Goal: Information Seeking & Learning: Learn about a topic

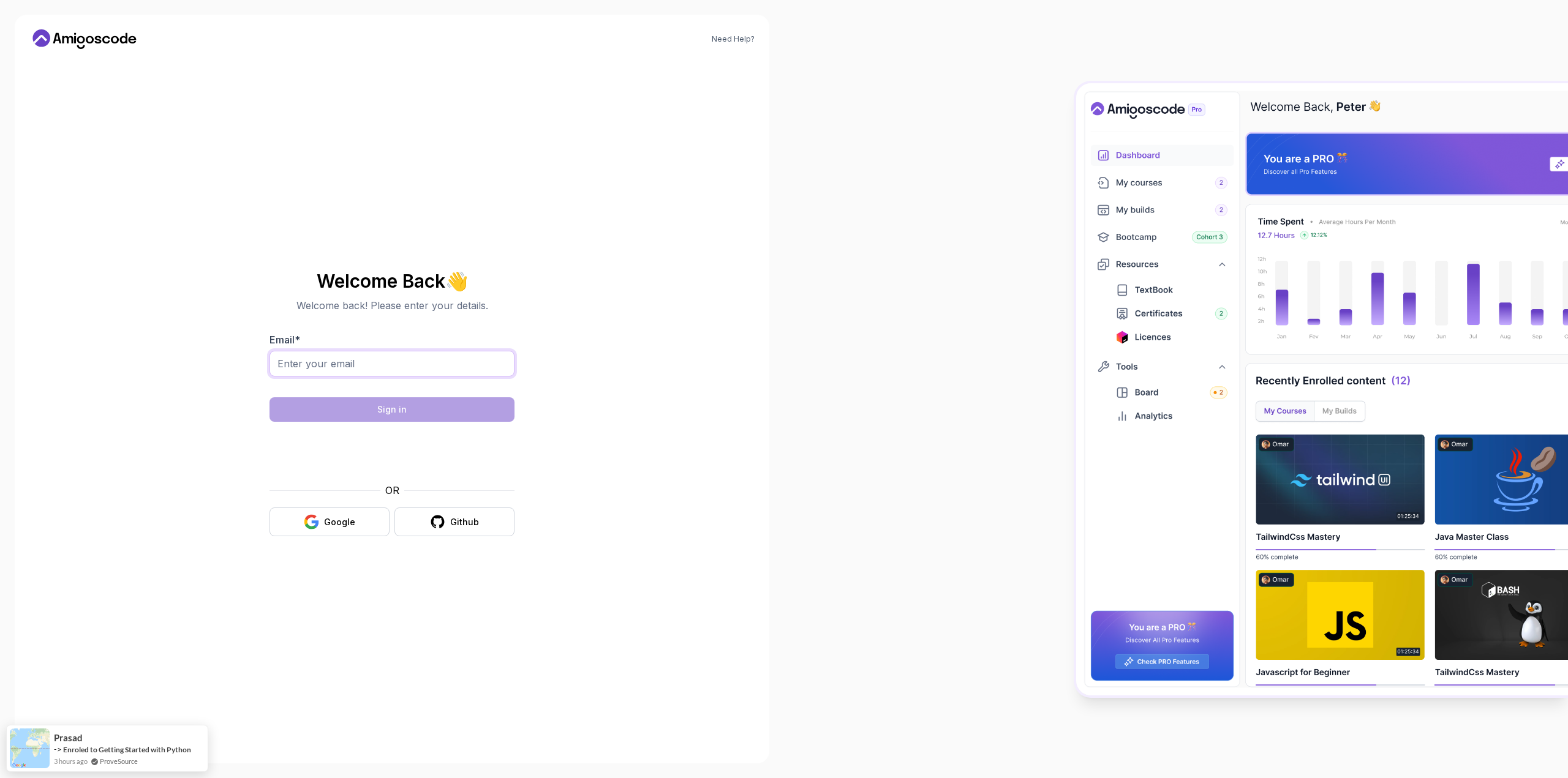
click at [466, 360] on input "Email *" at bounding box center [392, 364] width 245 height 25
type input "[EMAIL_ADDRESS][DOMAIN_NAME]"
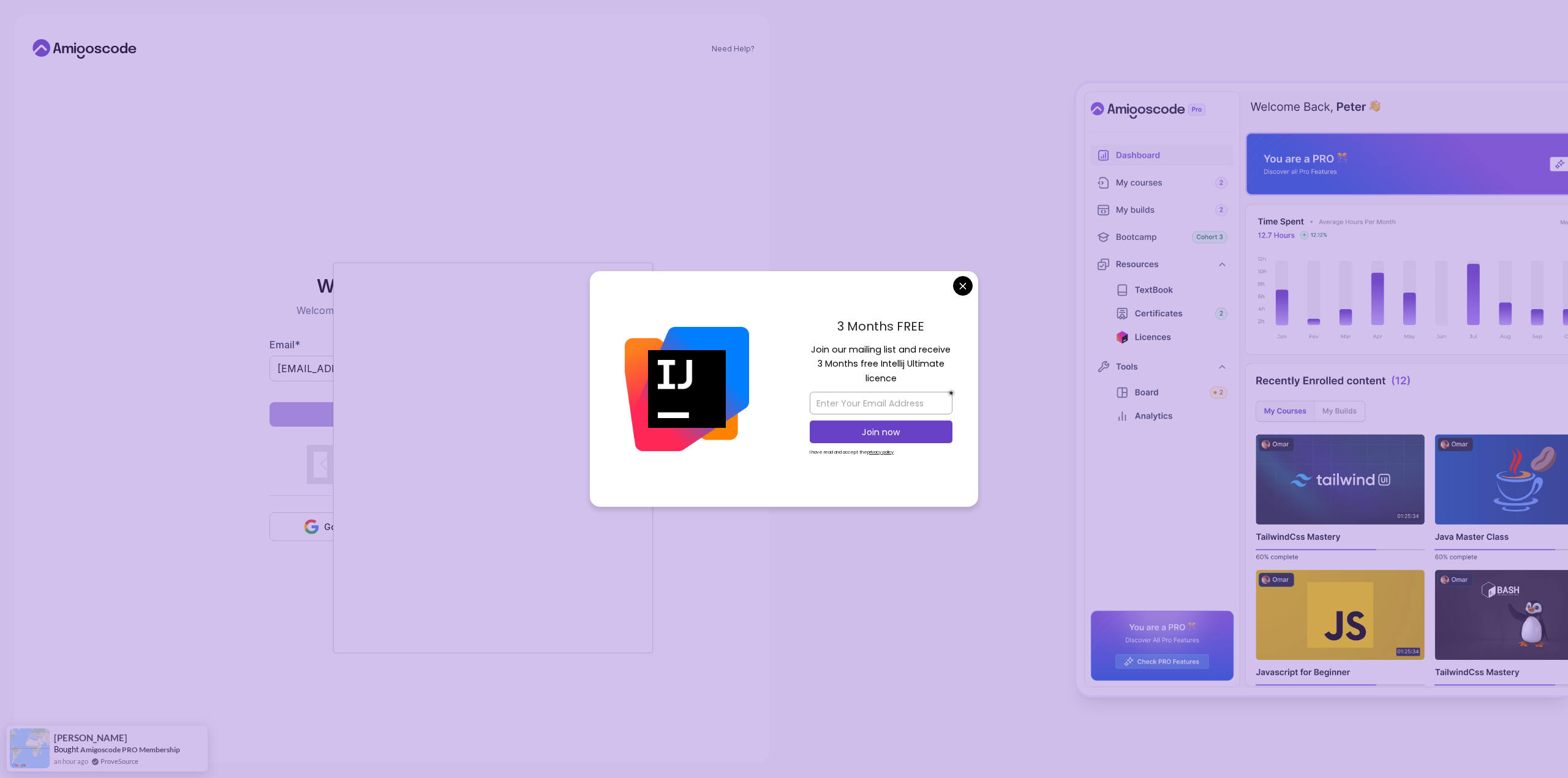
click at [968, 288] on body "Need Help? Welcome Back 👋 Welcome back! Please enter your details. Email * [EMA…" at bounding box center [784, 389] width 1568 height 778
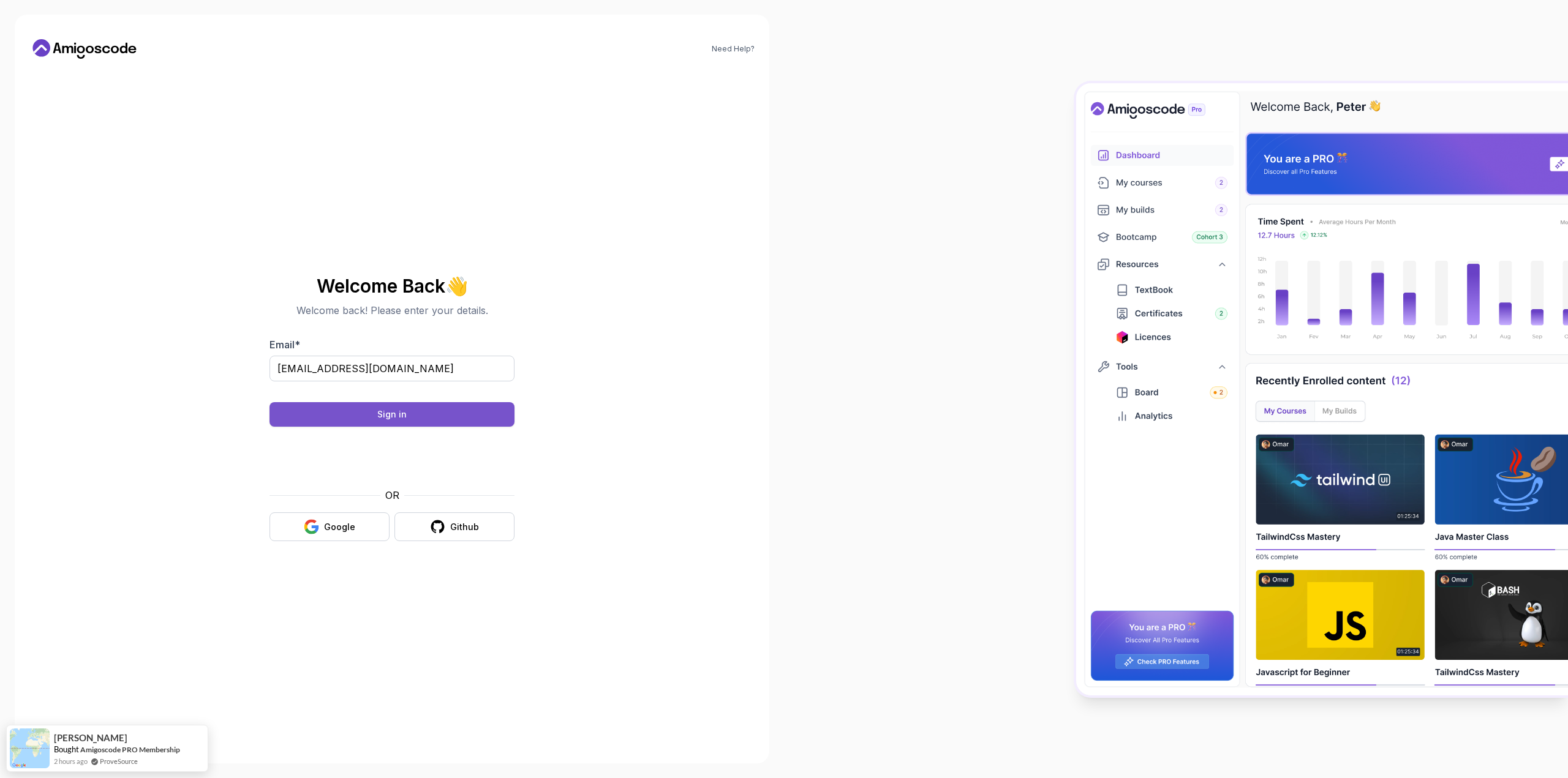
click at [494, 423] on button "Sign in" at bounding box center [392, 414] width 245 height 25
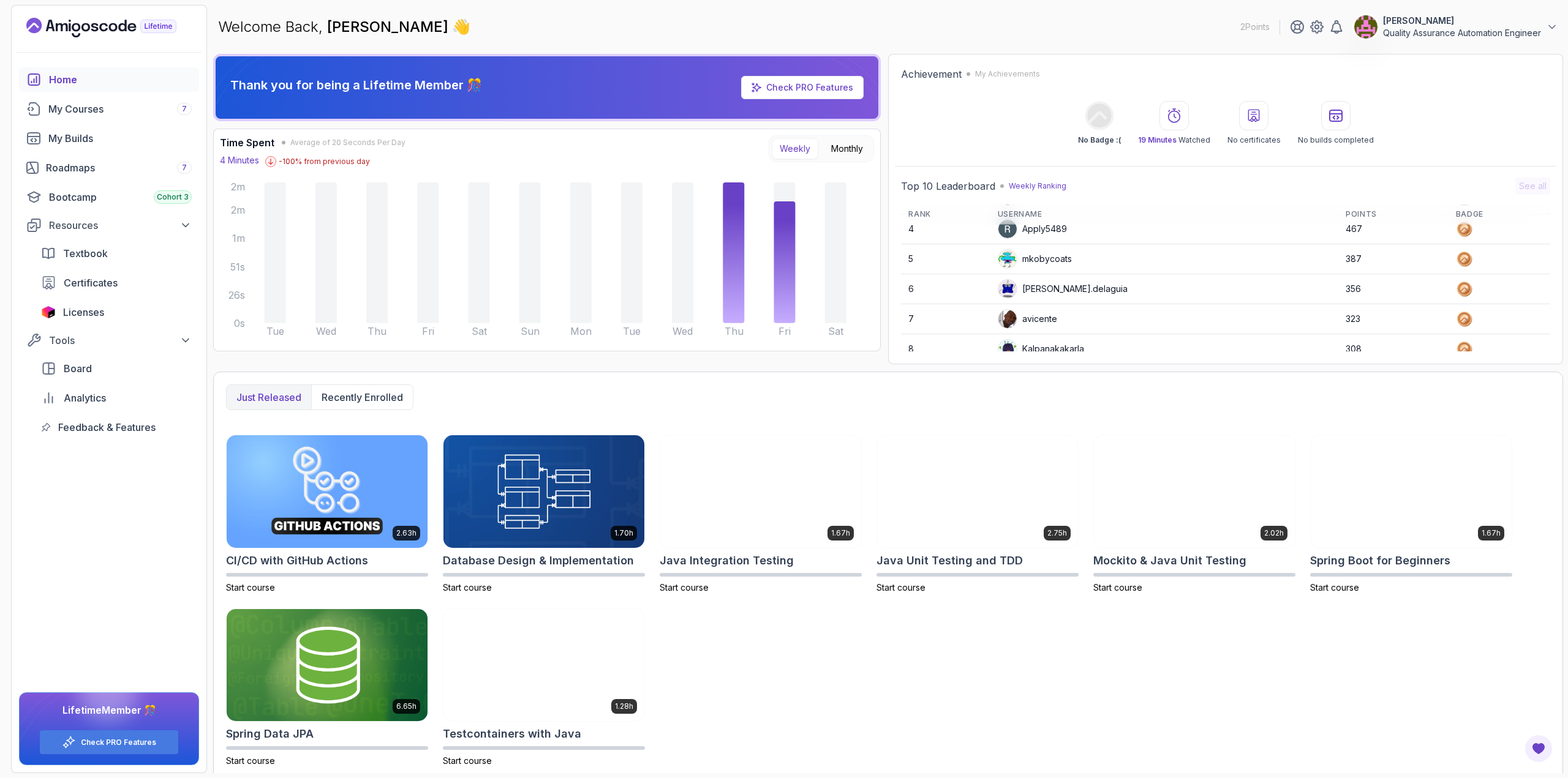
scroll to position [170, 0]
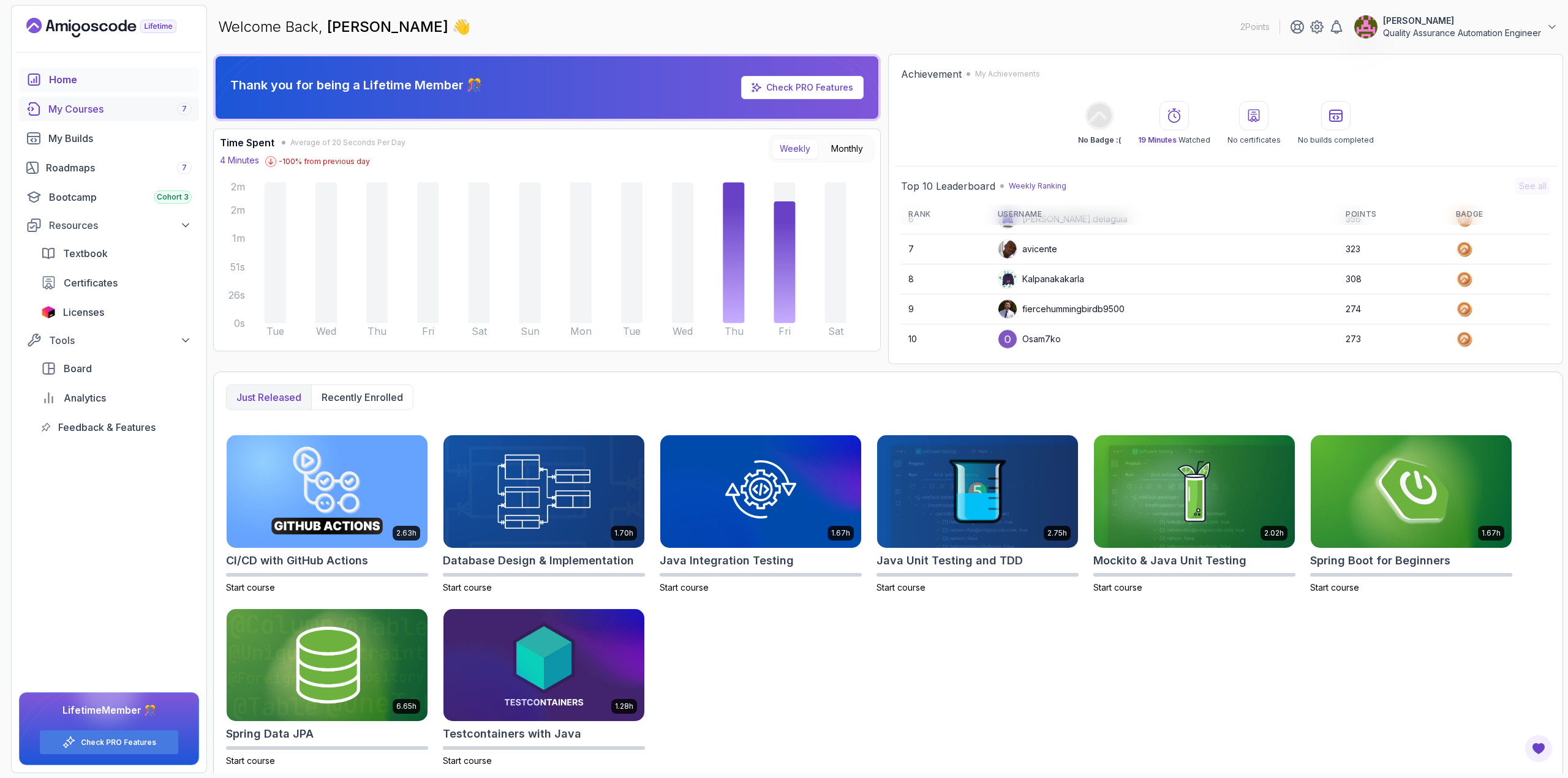
click at [132, 114] on div "My Courses 7" at bounding box center [120, 109] width 144 height 15
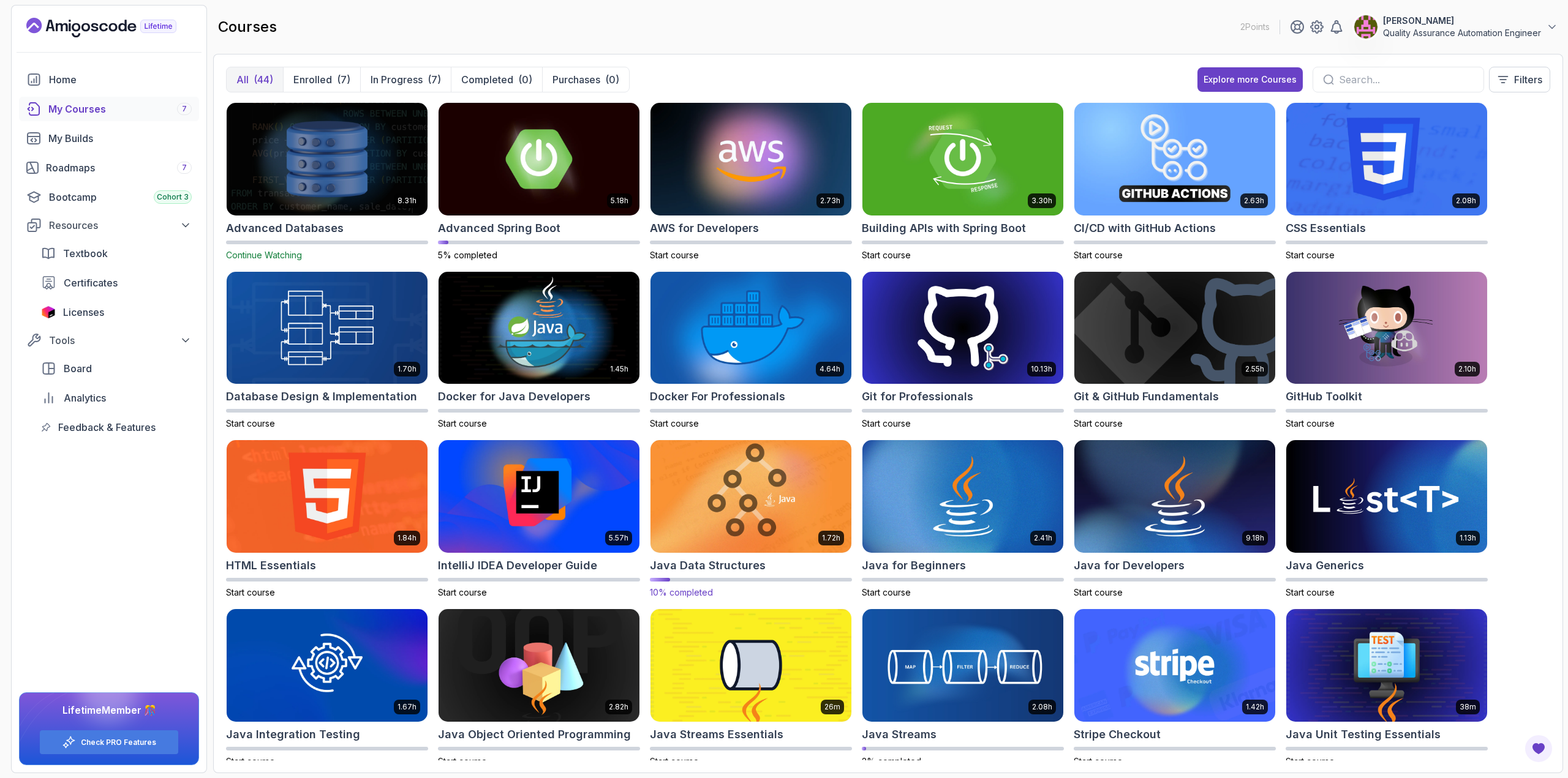
click at [727, 488] on img at bounding box center [751, 497] width 211 height 118
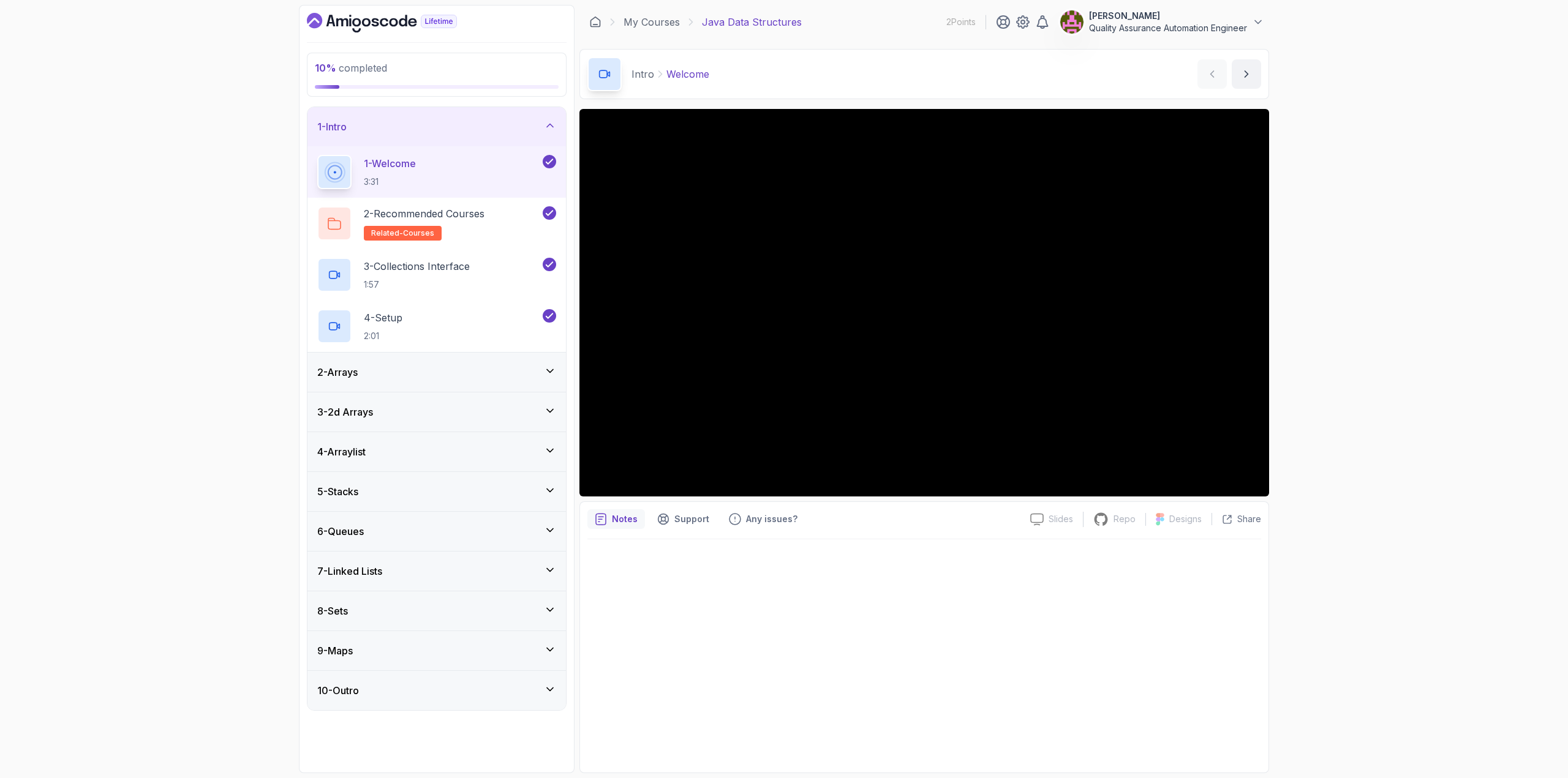
click at [419, 514] on div "6 - Queues" at bounding box center [436, 531] width 258 height 39
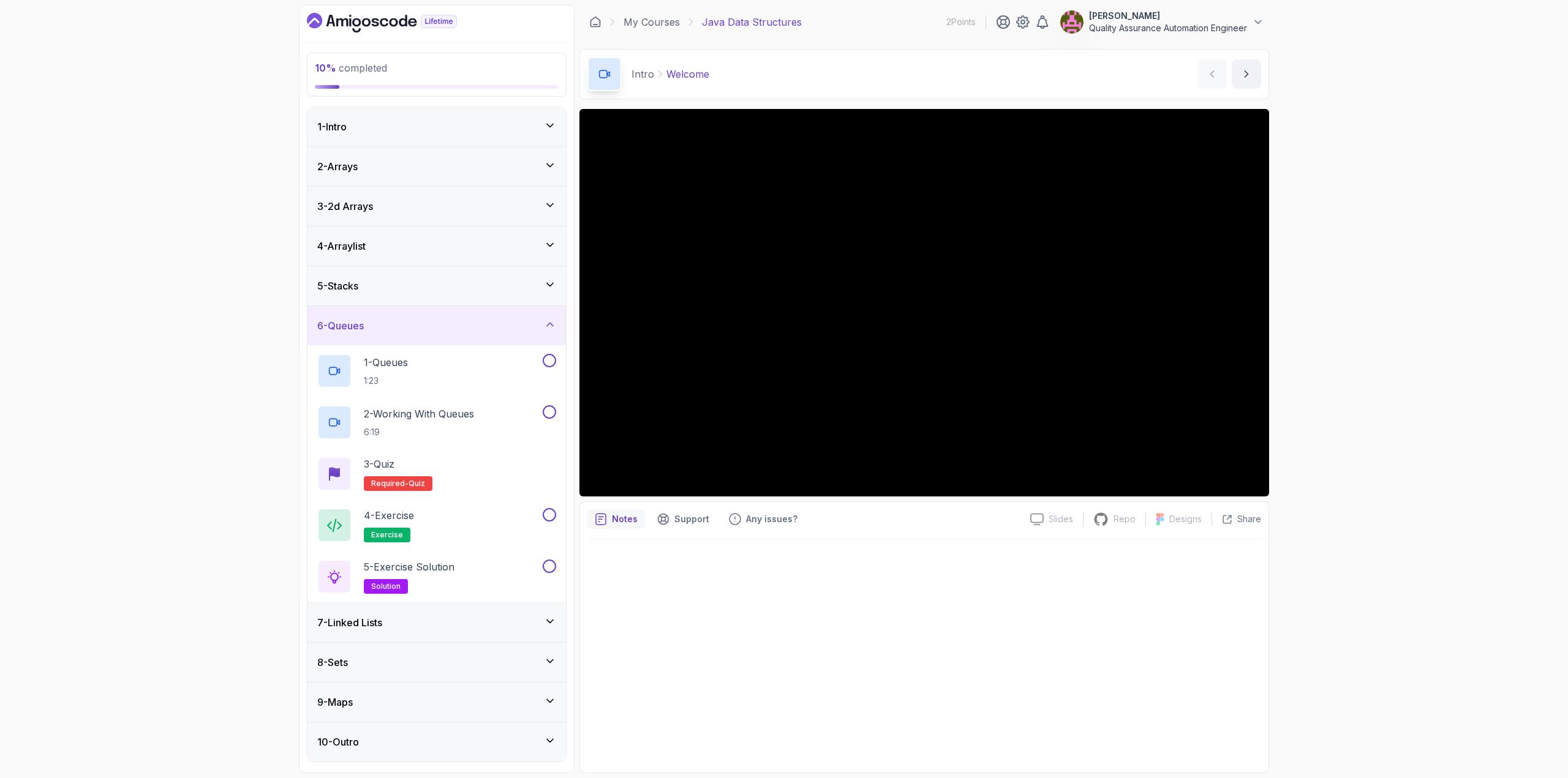
click at [344, 17] on icon "Dashboard" at bounding box center [382, 22] width 150 height 19
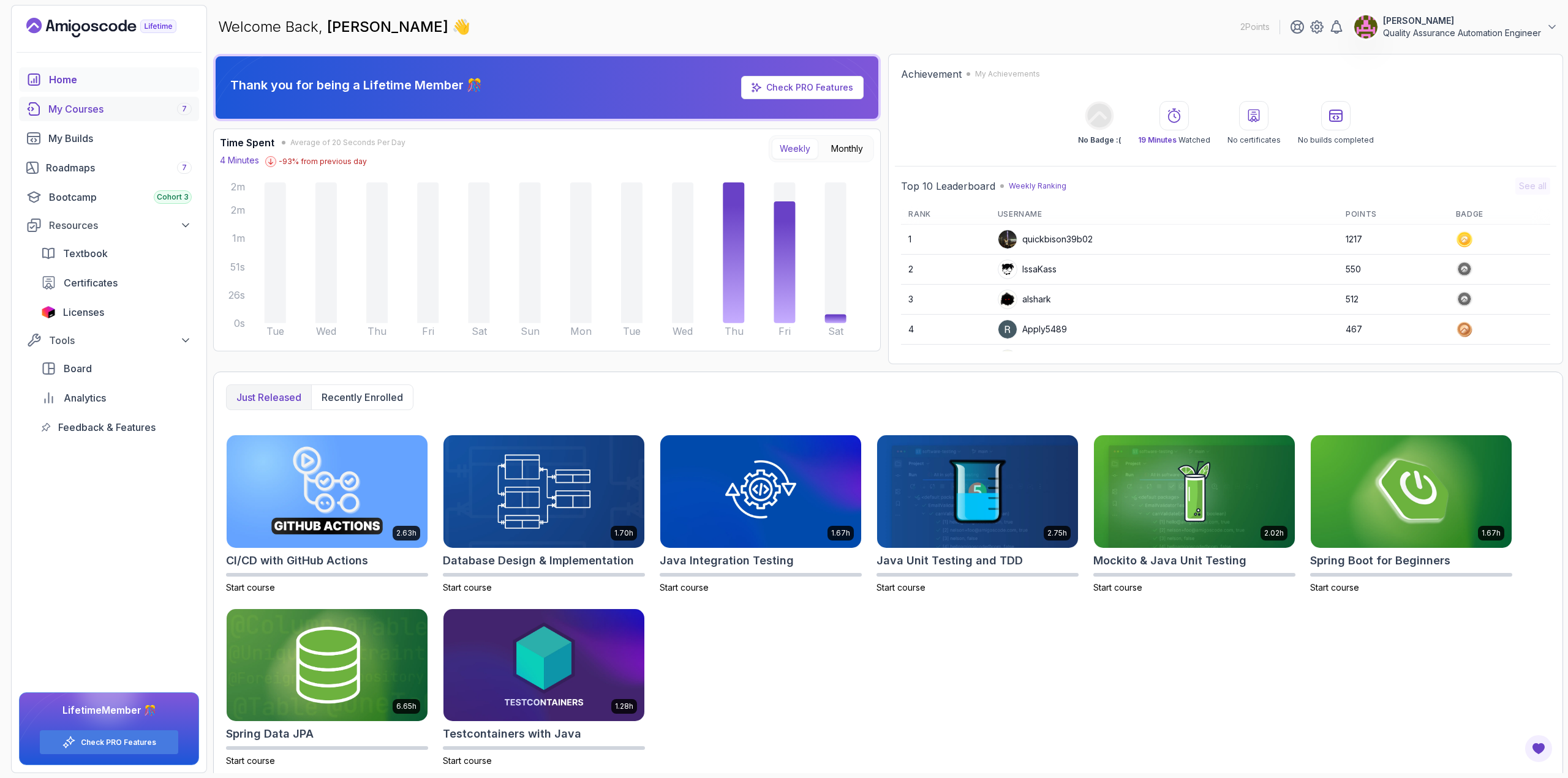
click at [74, 107] on div "My Courses 7" at bounding box center [120, 109] width 144 height 15
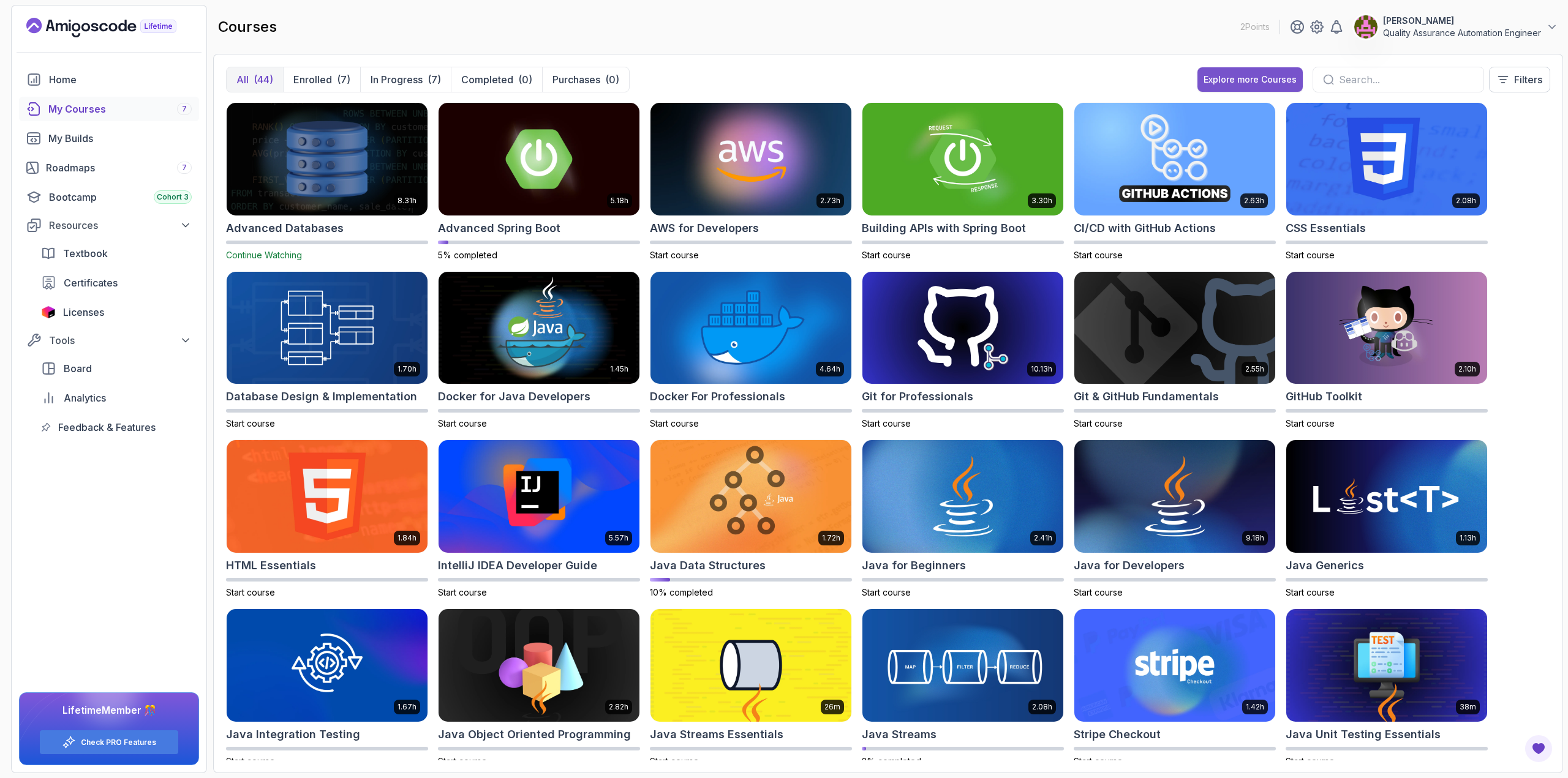
click at [1243, 80] on div "Explore more Courses" at bounding box center [1250, 80] width 93 height 12
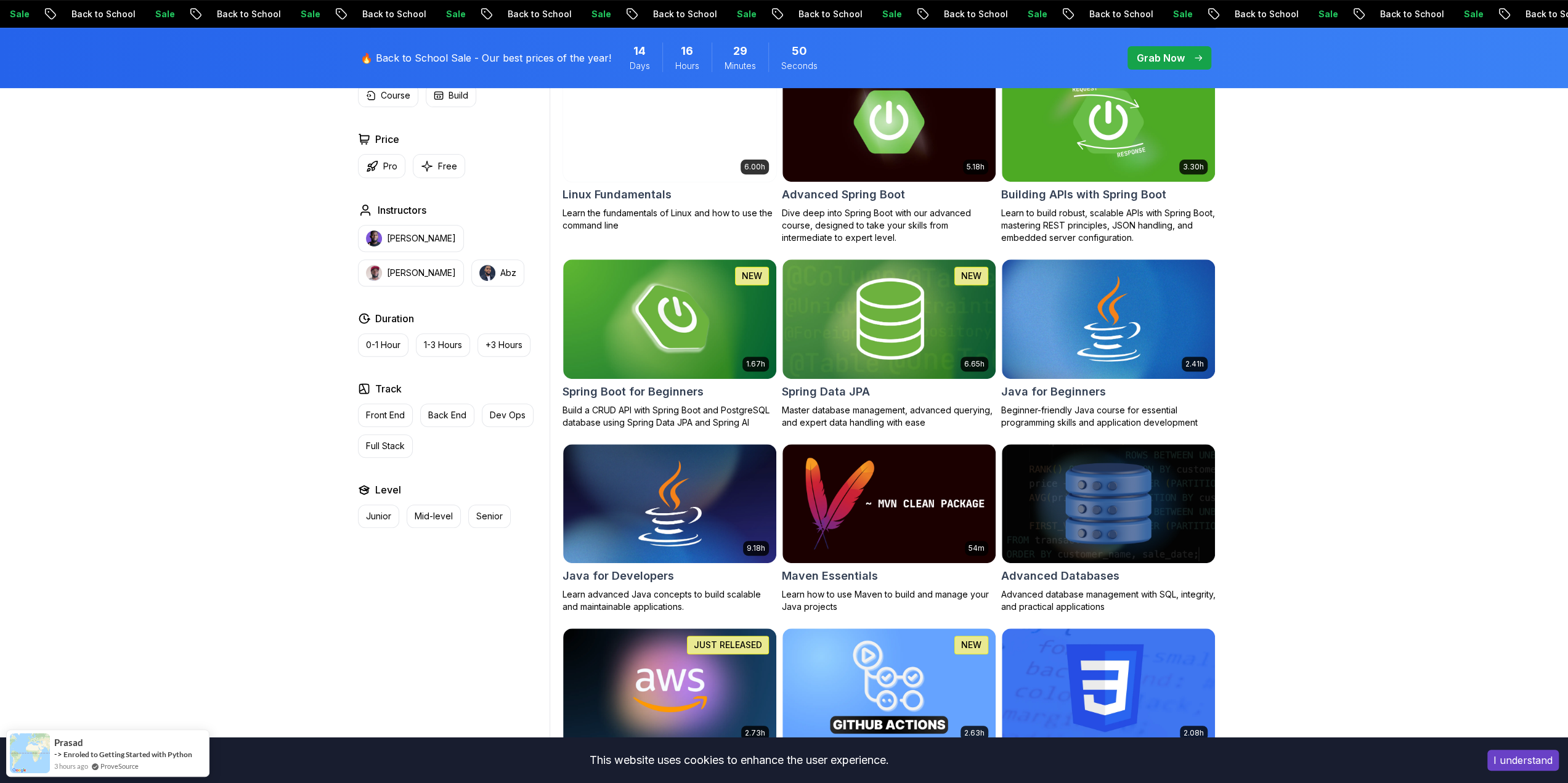
scroll to position [431, 0]
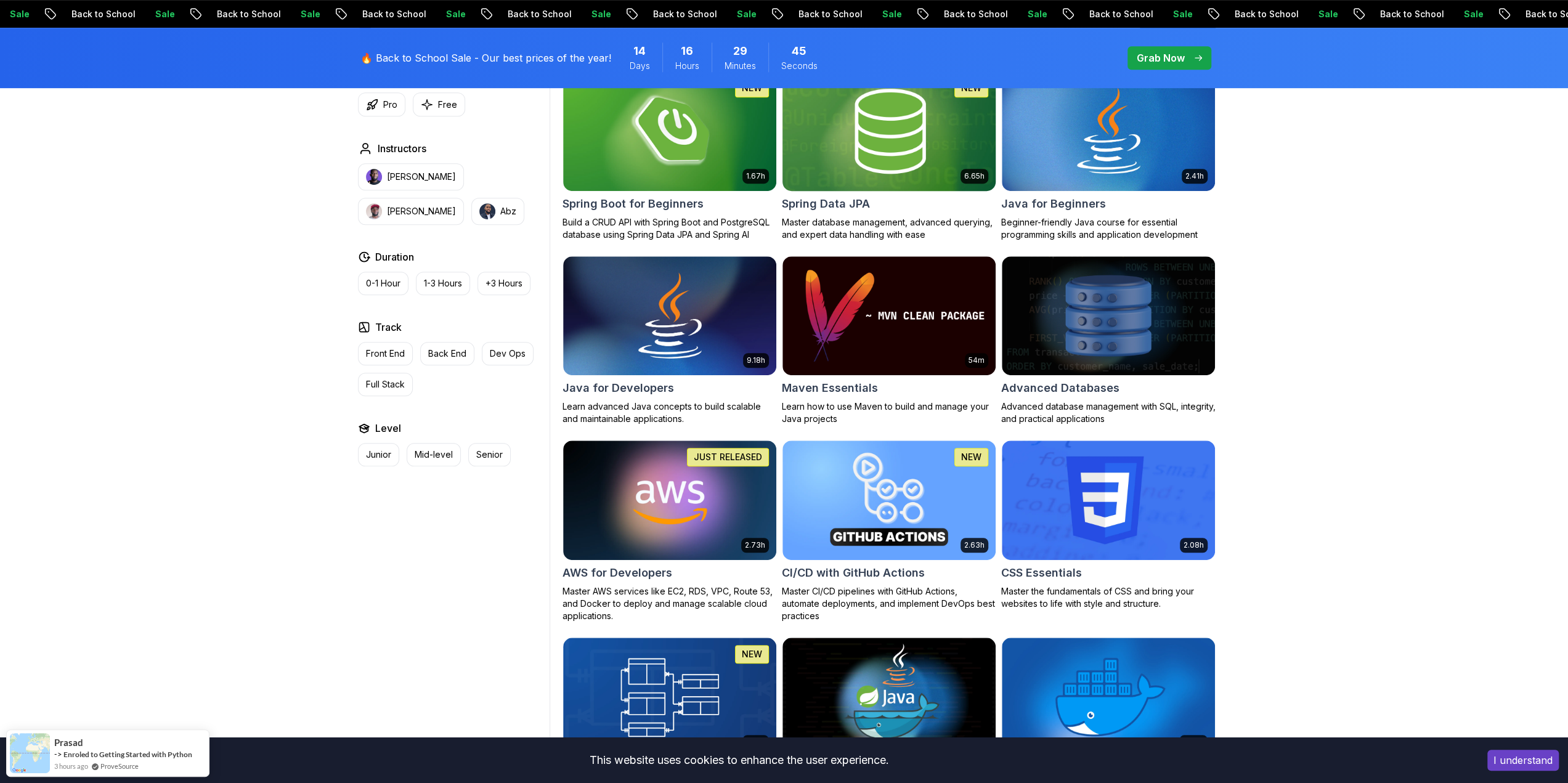
scroll to position [616, 0]
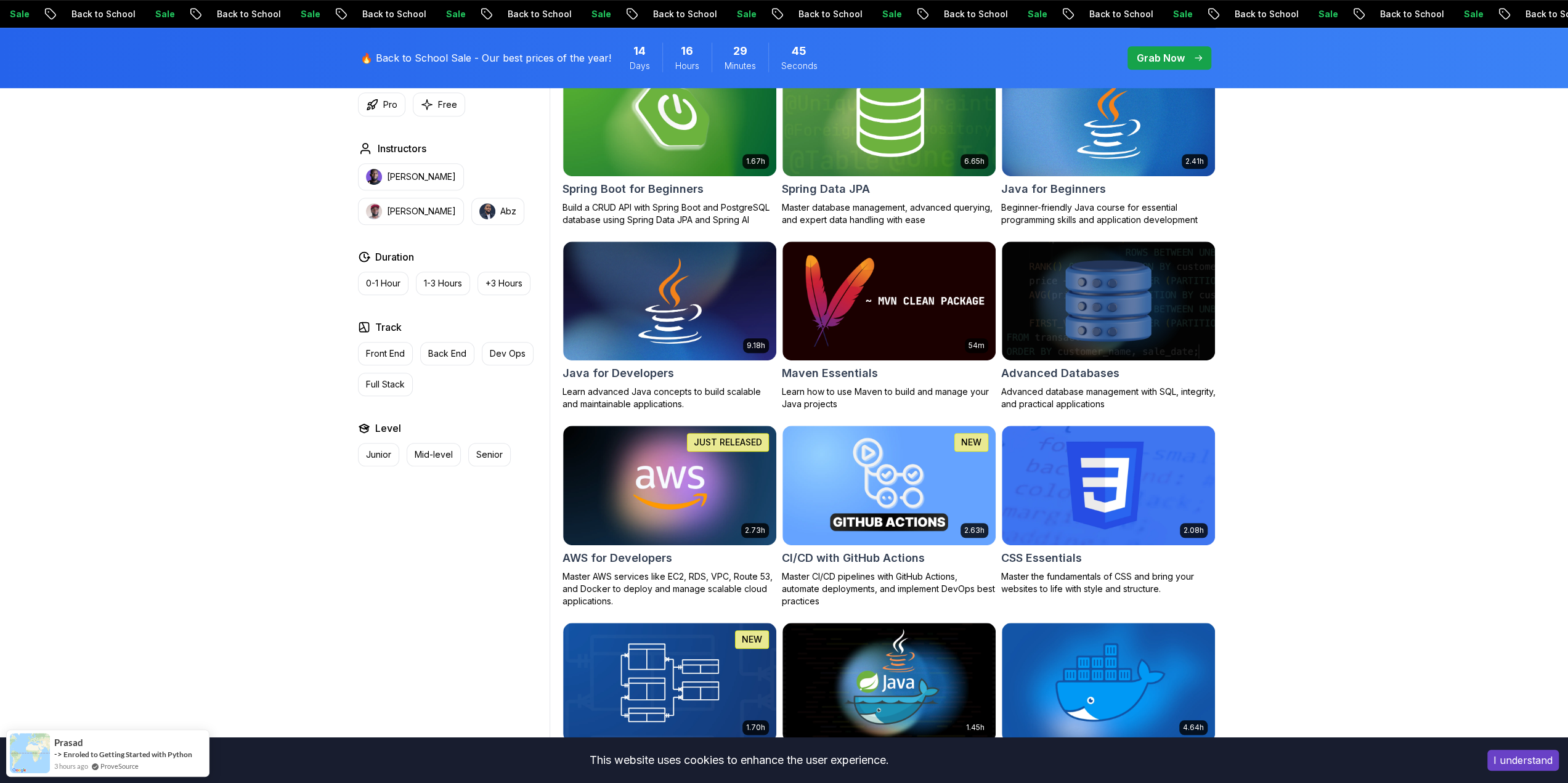
click at [1531, 759] on button "I understand" at bounding box center [1523, 760] width 72 height 21
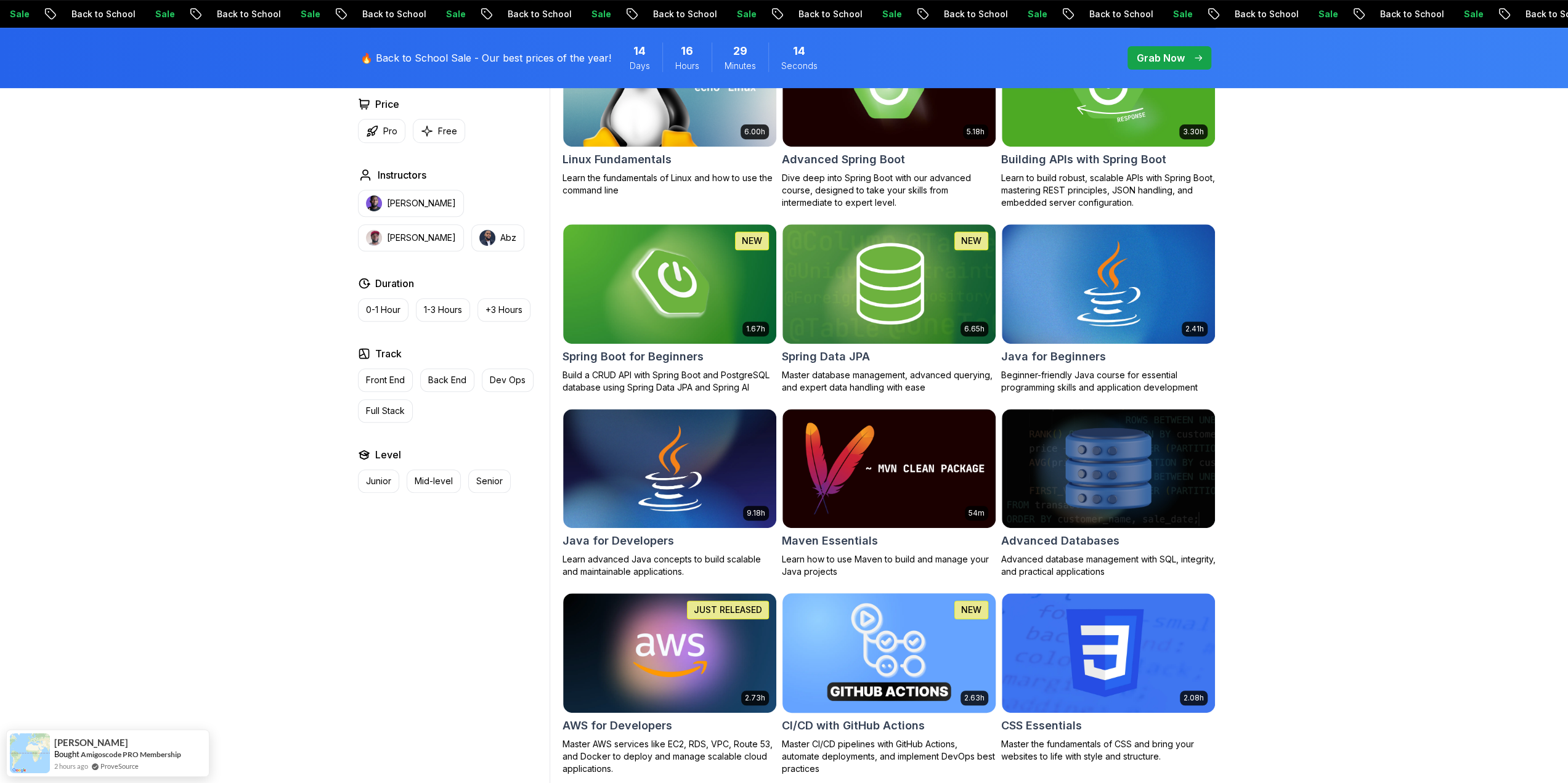
scroll to position [0, 0]
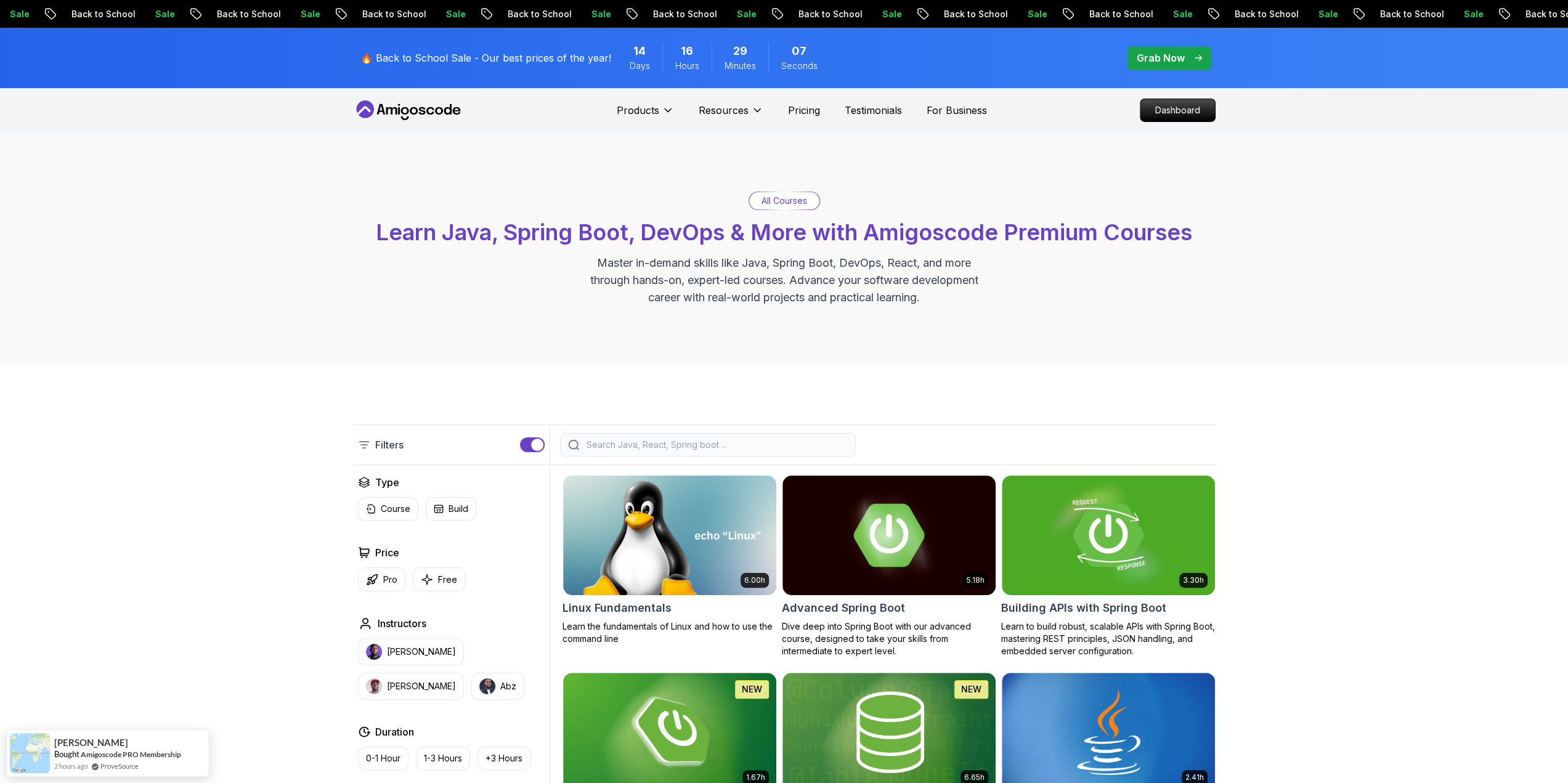
click at [803, 201] on p "All Courses" at bounding box center [784, 200] width 46 height 12
click at [819, 259] on p "Master in-demand skills like Java, Spring Boot, DevOps, React, and more through…" at bounding box center [784, 280] width 414 height 52
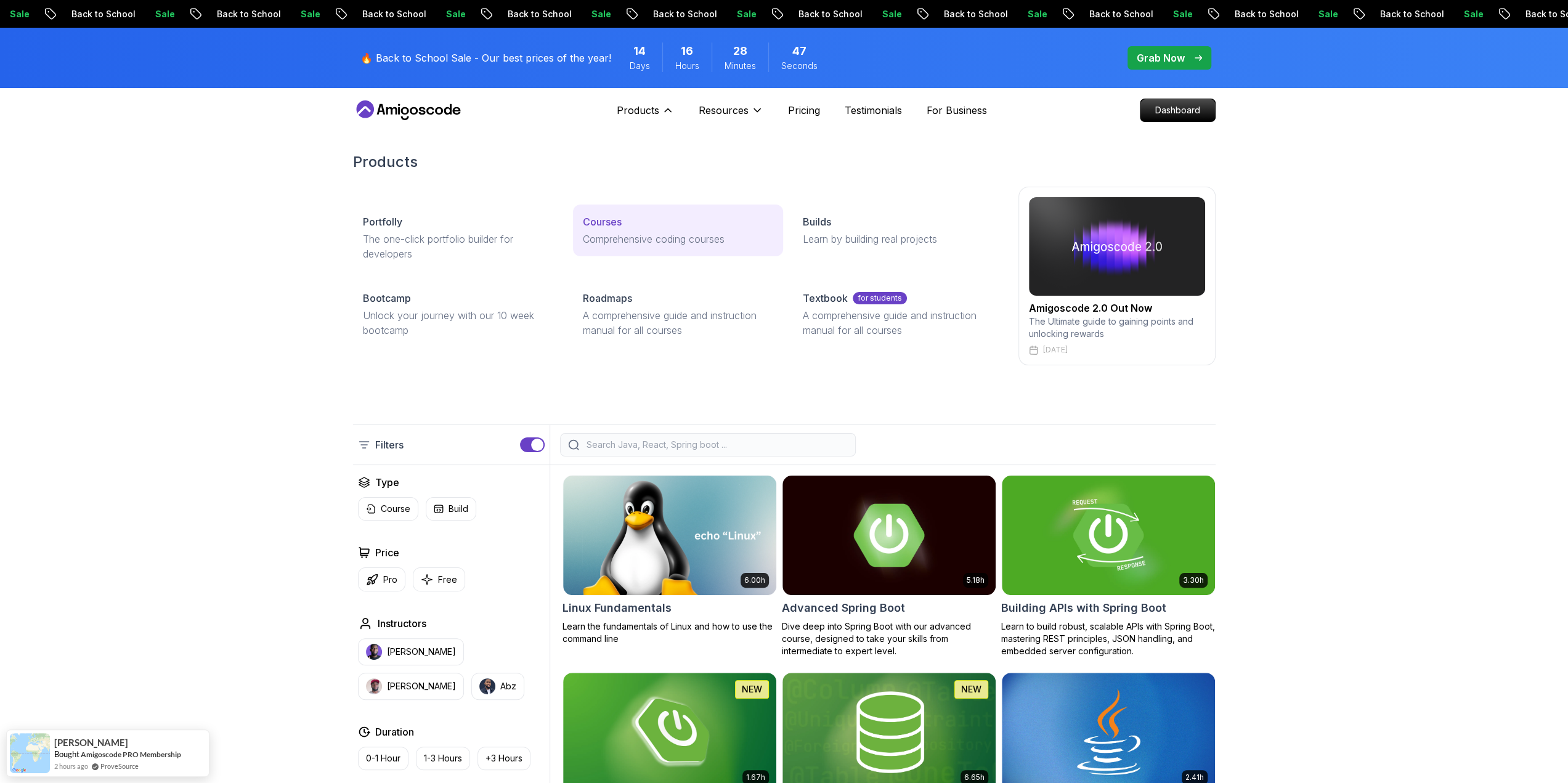
click at [626, 250] on link "Courses Comprehensive coding courses" at bounding box center [678, 230] width 210 height 52
click at [630, 217] on div "Courses" at bounding box center [678, 222] width 190 height 15
click at [597, 225] on p "Courses" at bounding box center [603, 222] width 39 height 15
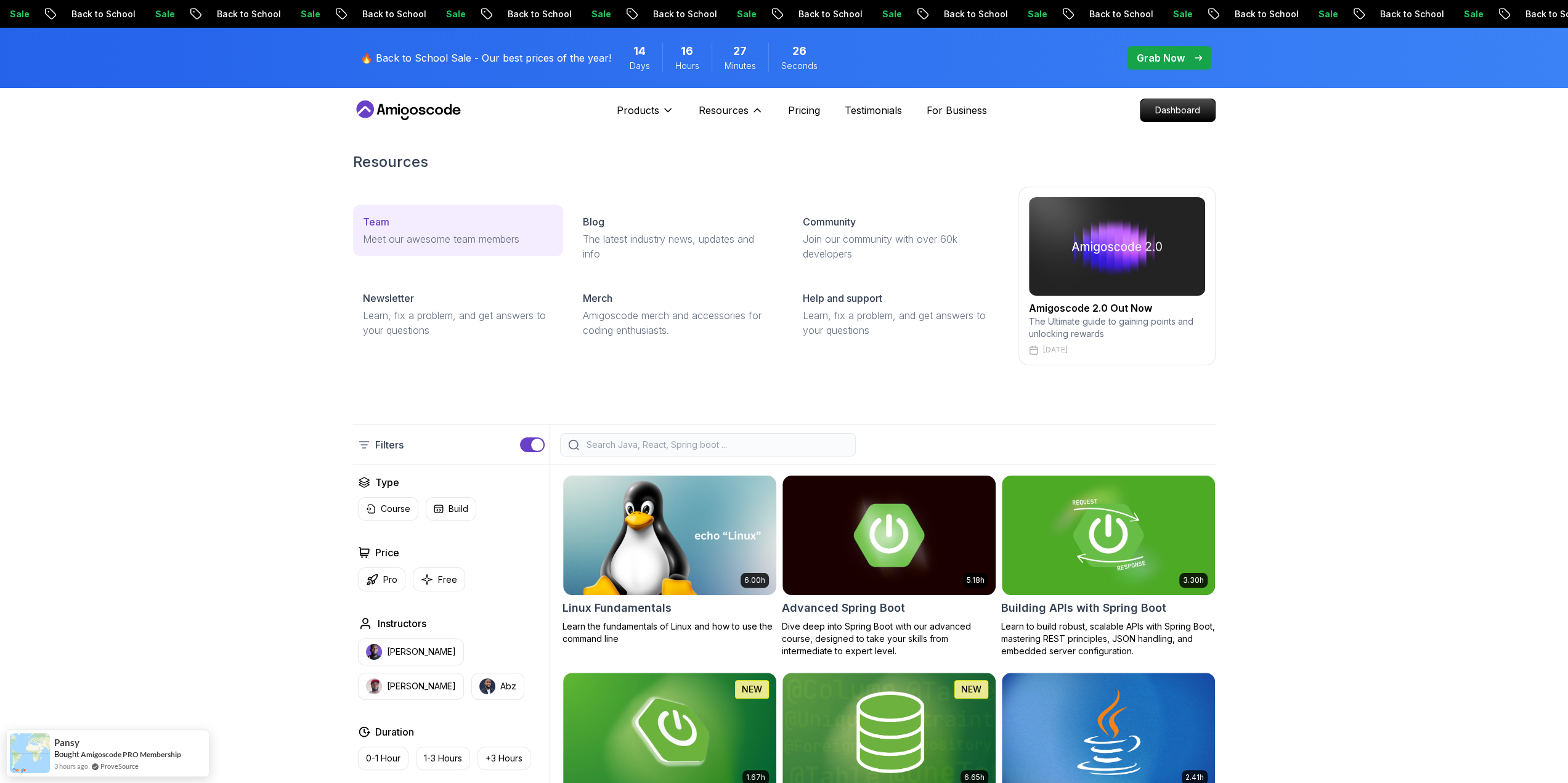
click at [479, 248] on link "Team Meet our awesome team members" at bounding box center [458, 230] width 210 height 52
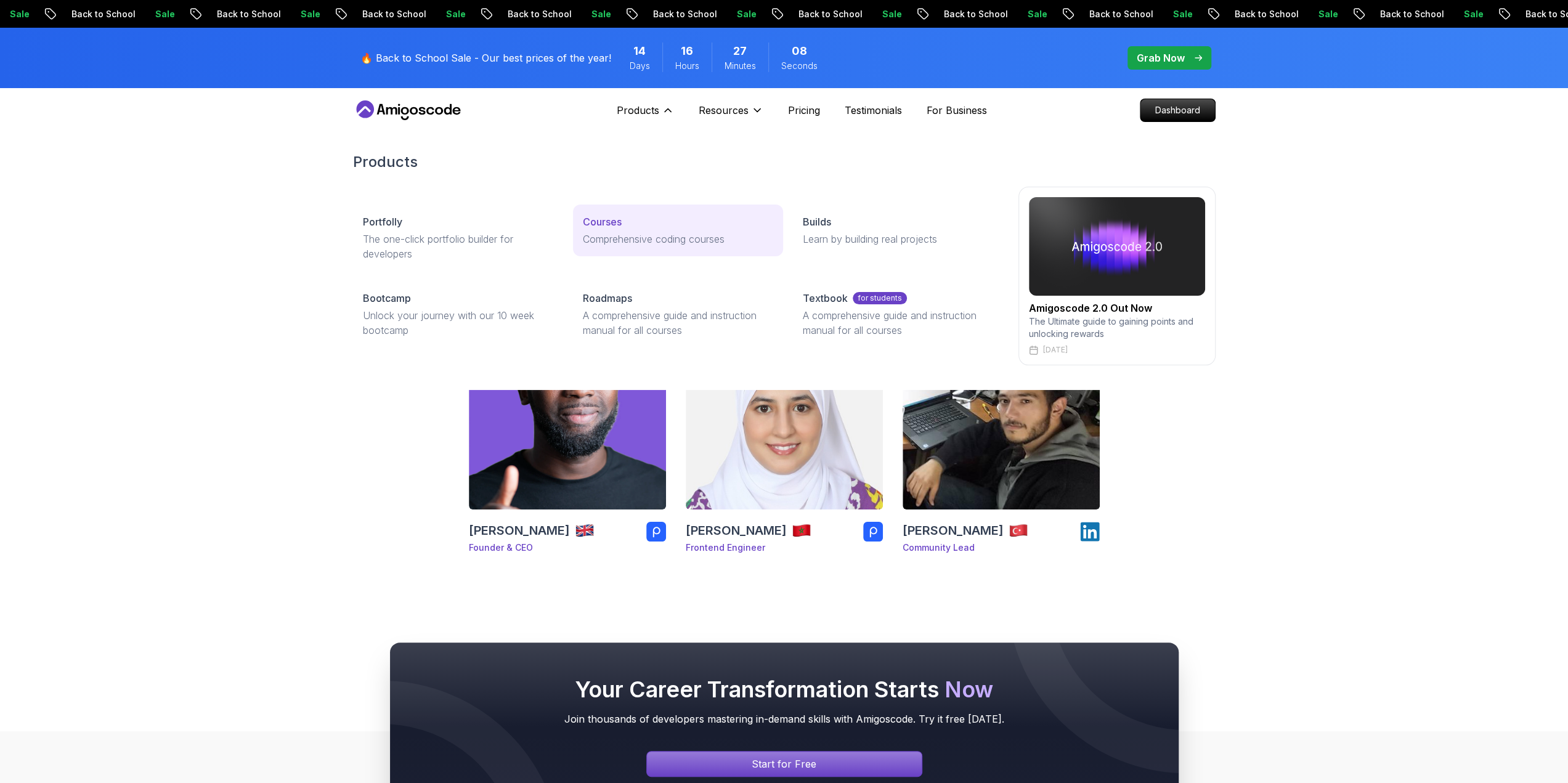
click at [624, 230] on link "Courses Comprehensive coding courses" at bounding box center [678, 230] width 210 height 52
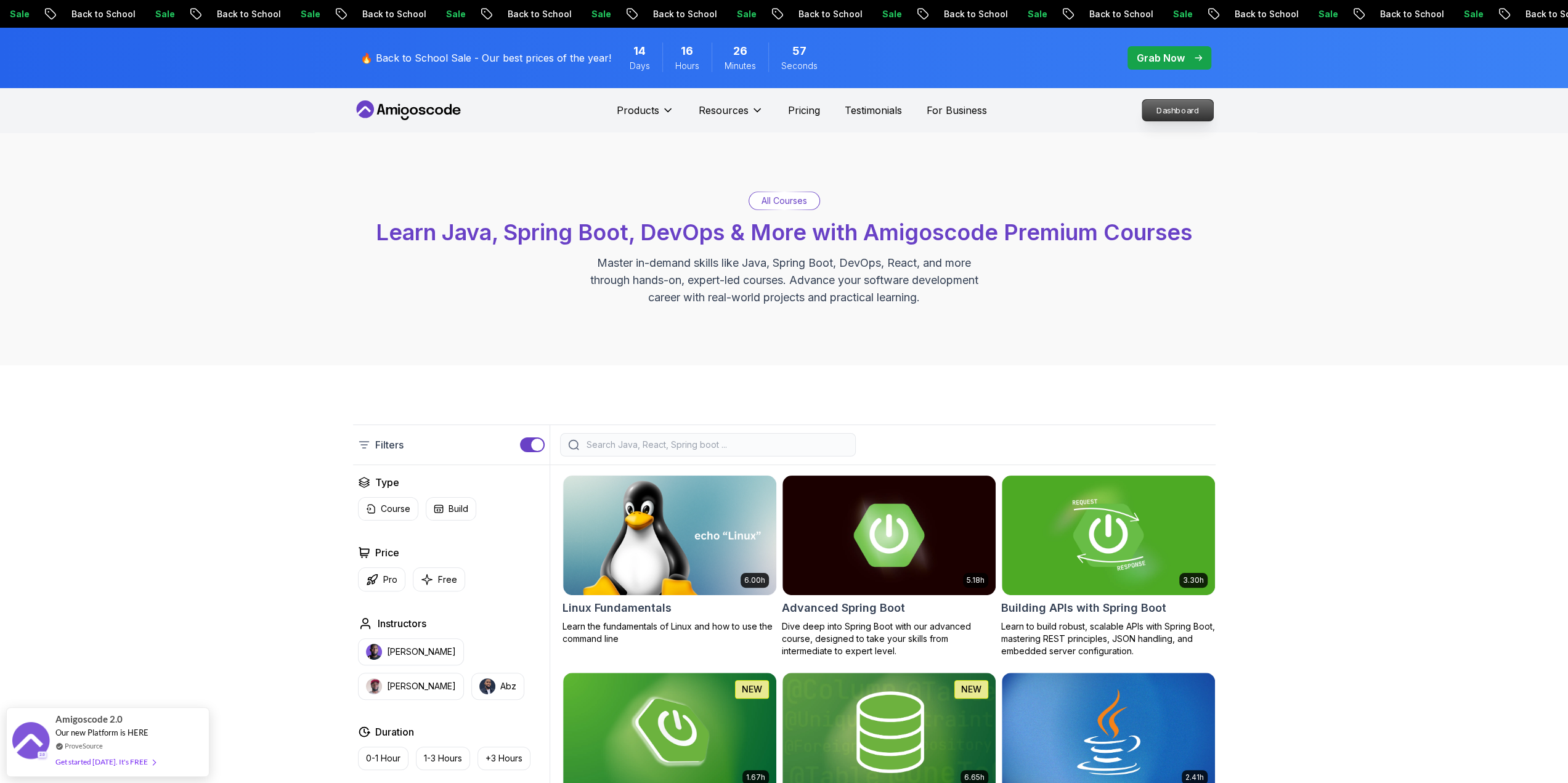
click at [1185, 109] on p "Dashboard" at bounding box center [1177, 110] width 71 height 21
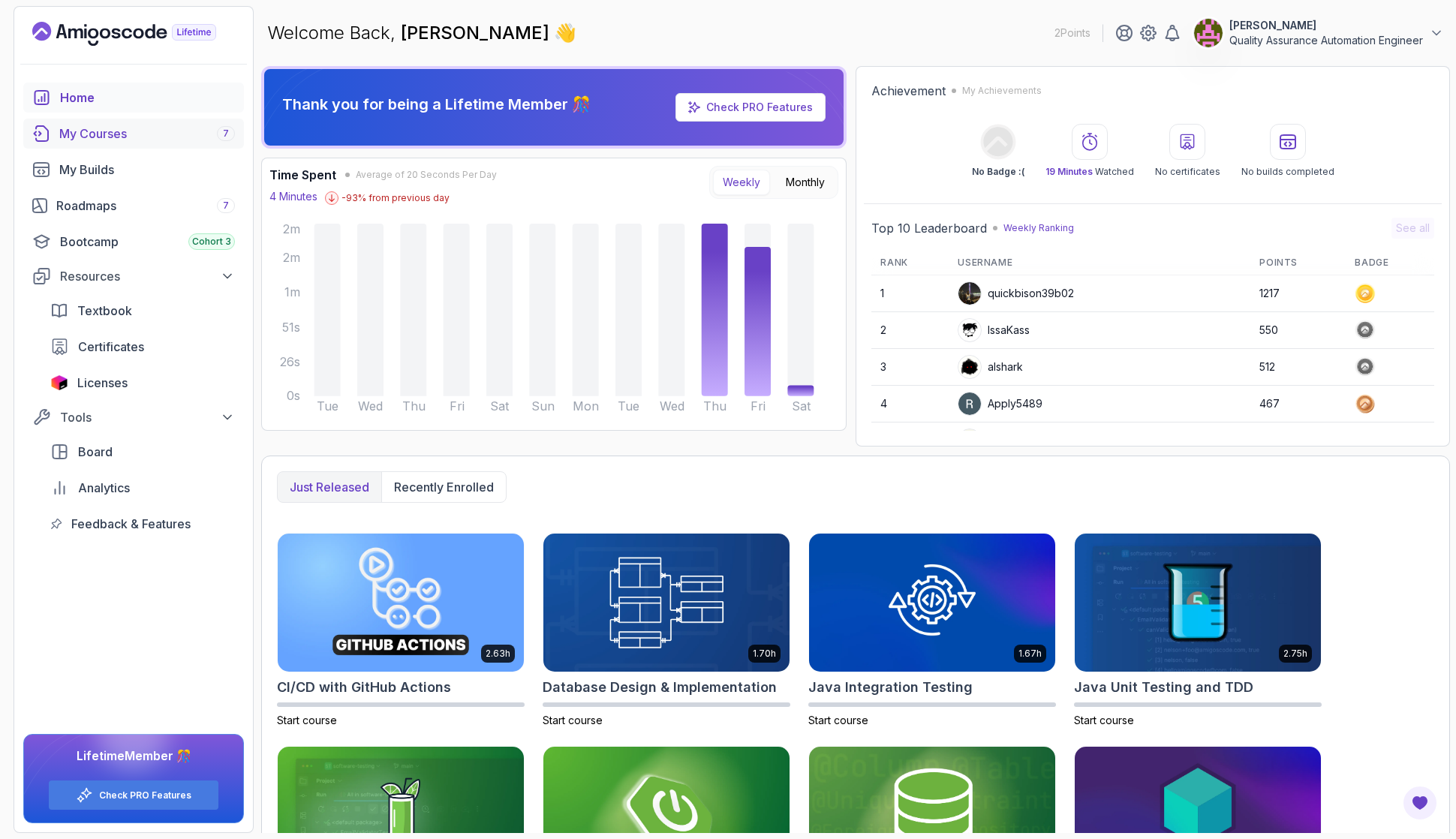
click at [142, 141] on div "My Courses 7" at bounding box center [147, 134] width 176 height 18
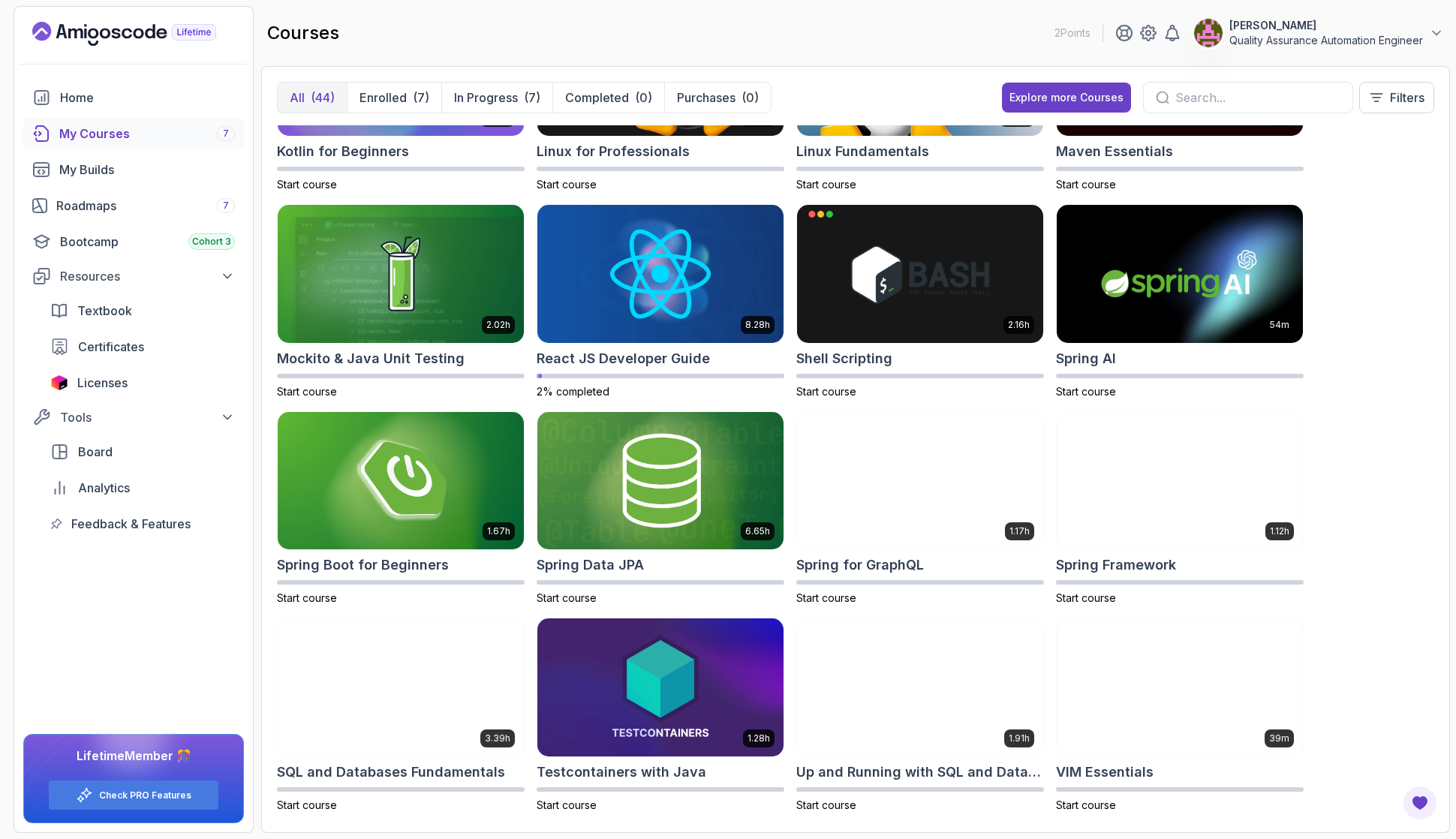
scroll to position [1588, 0]
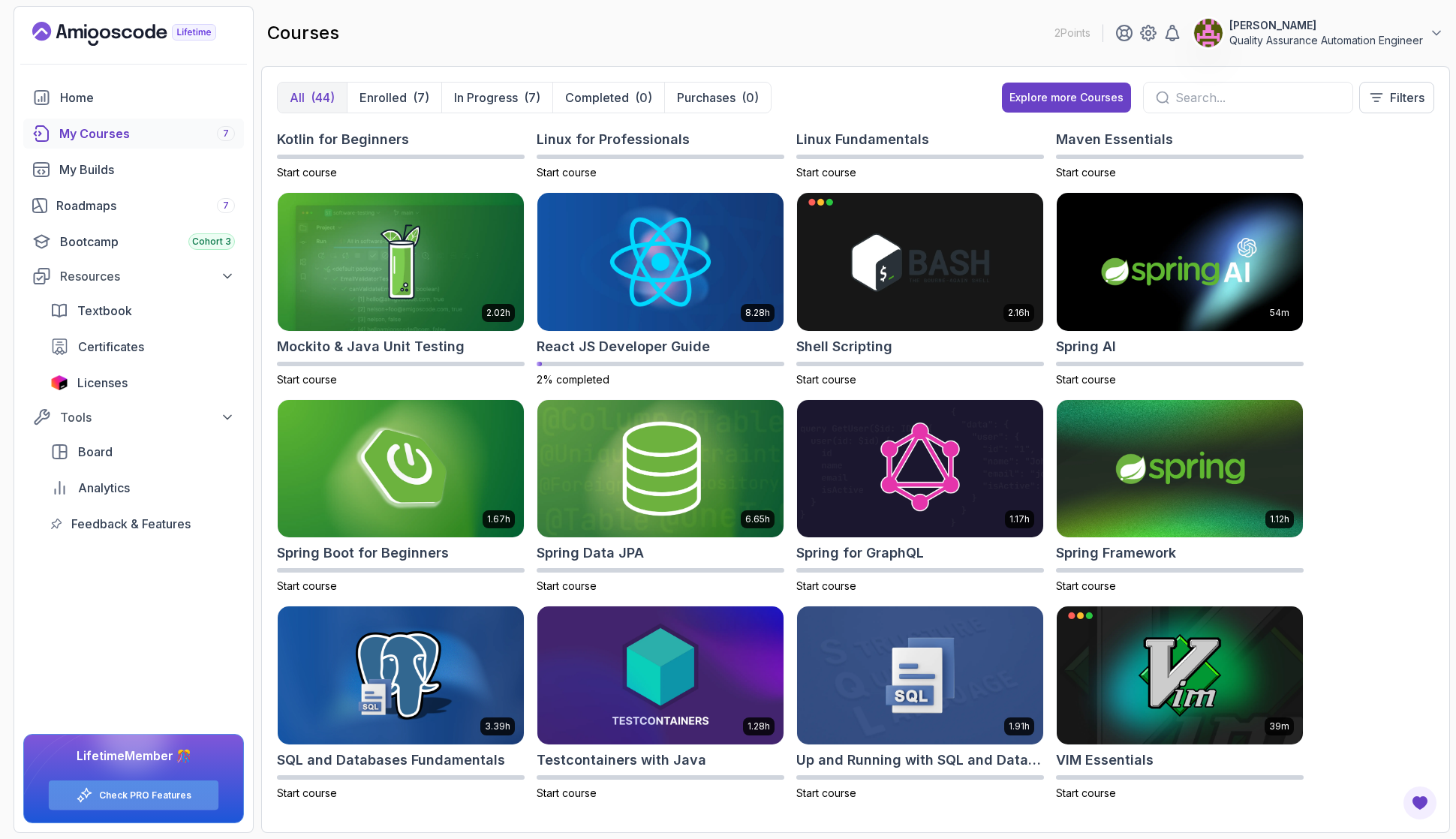
click at [150, 786] on div "Check PRO Features" at bounding box center [133, 795] width 169 height 30
click at [90, 796] on icon at bounding box center [84, 795] width 17 height 17
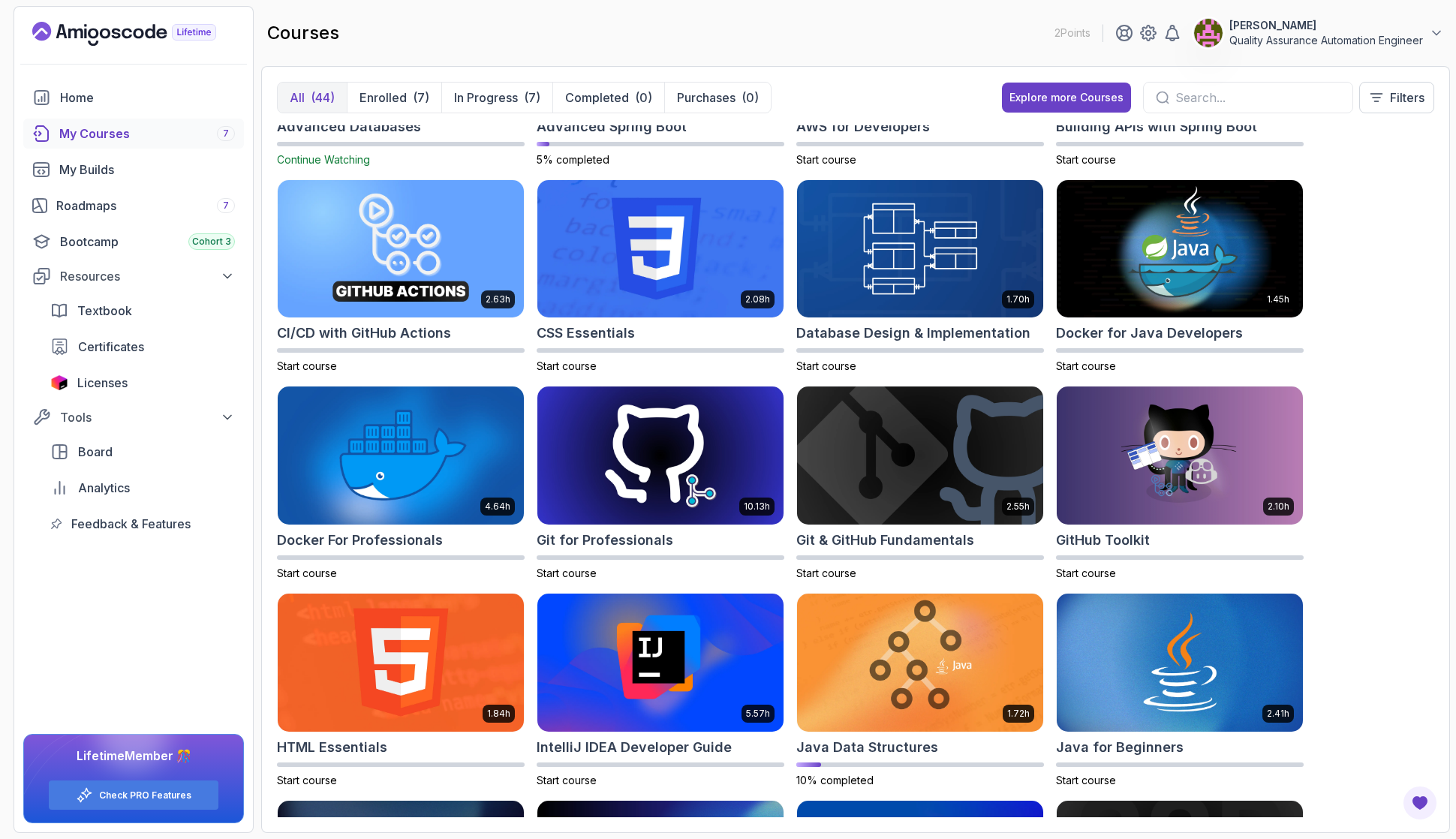
scroll to position [0, 0]
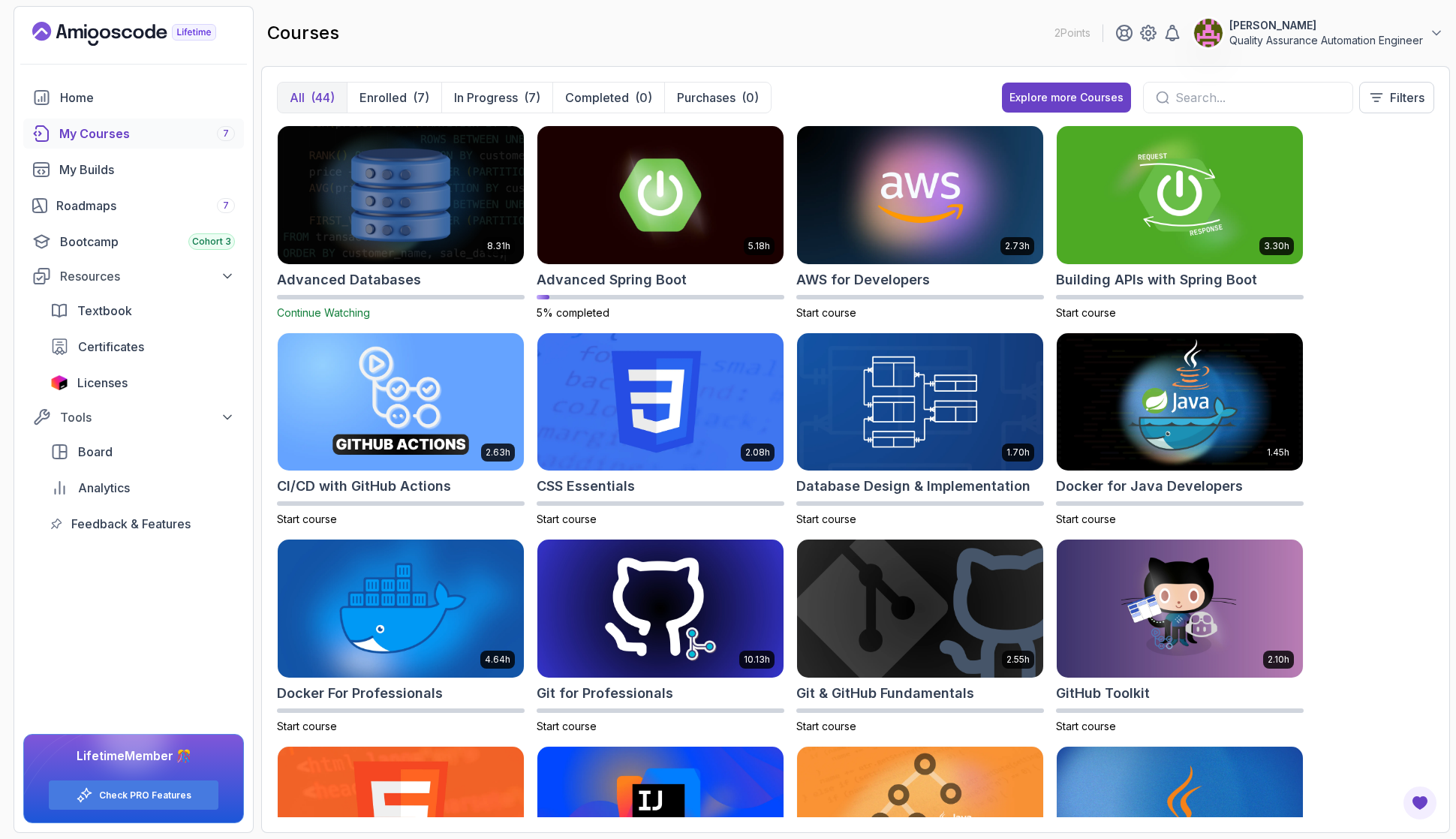
click at [1199, 85] on div at bounding box center [1248, 98] width 210 height 31
click at [1198, 92] on input "text" at bounding box center [1258, 98] width 165 height 18
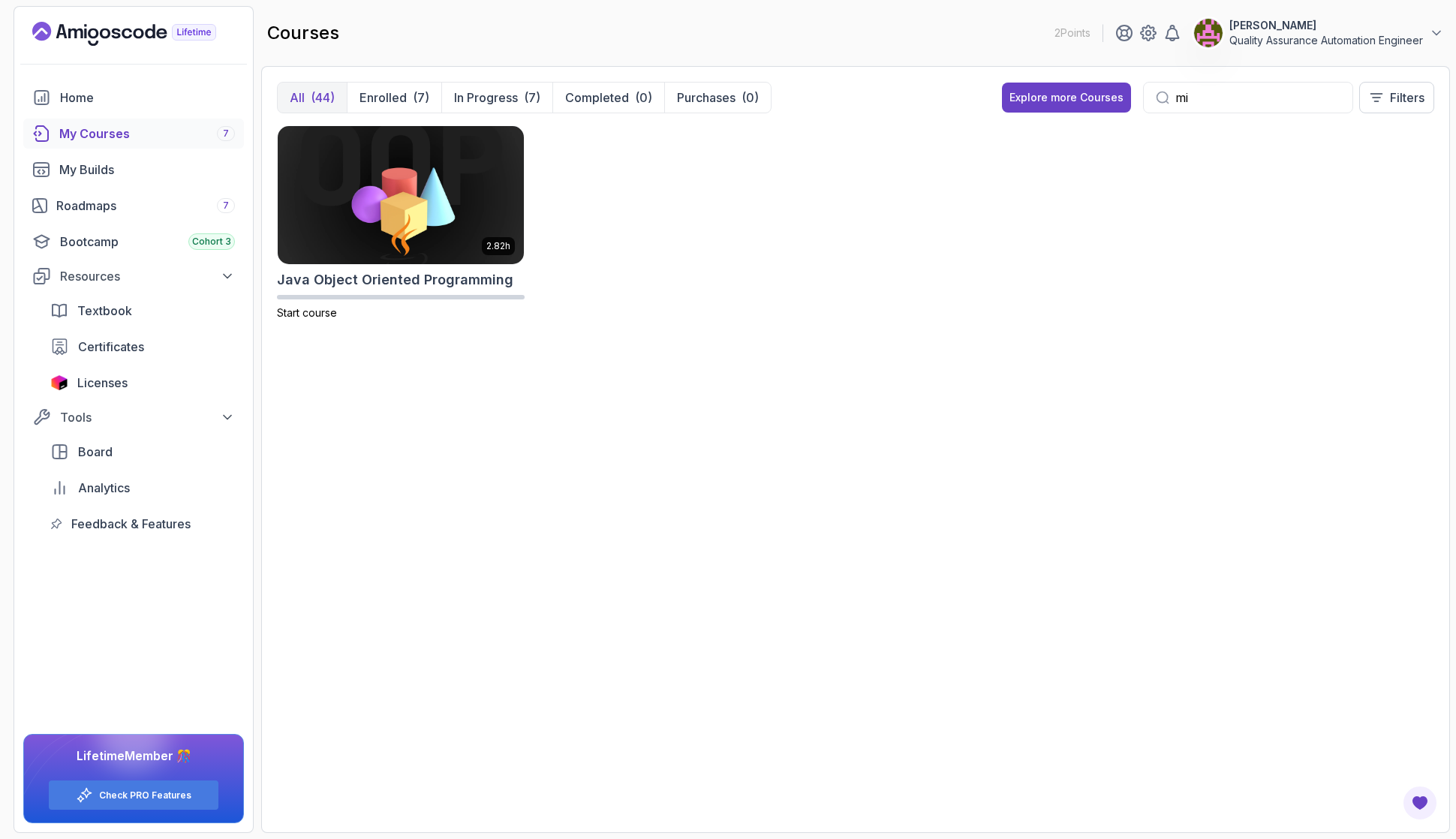
type input "m"
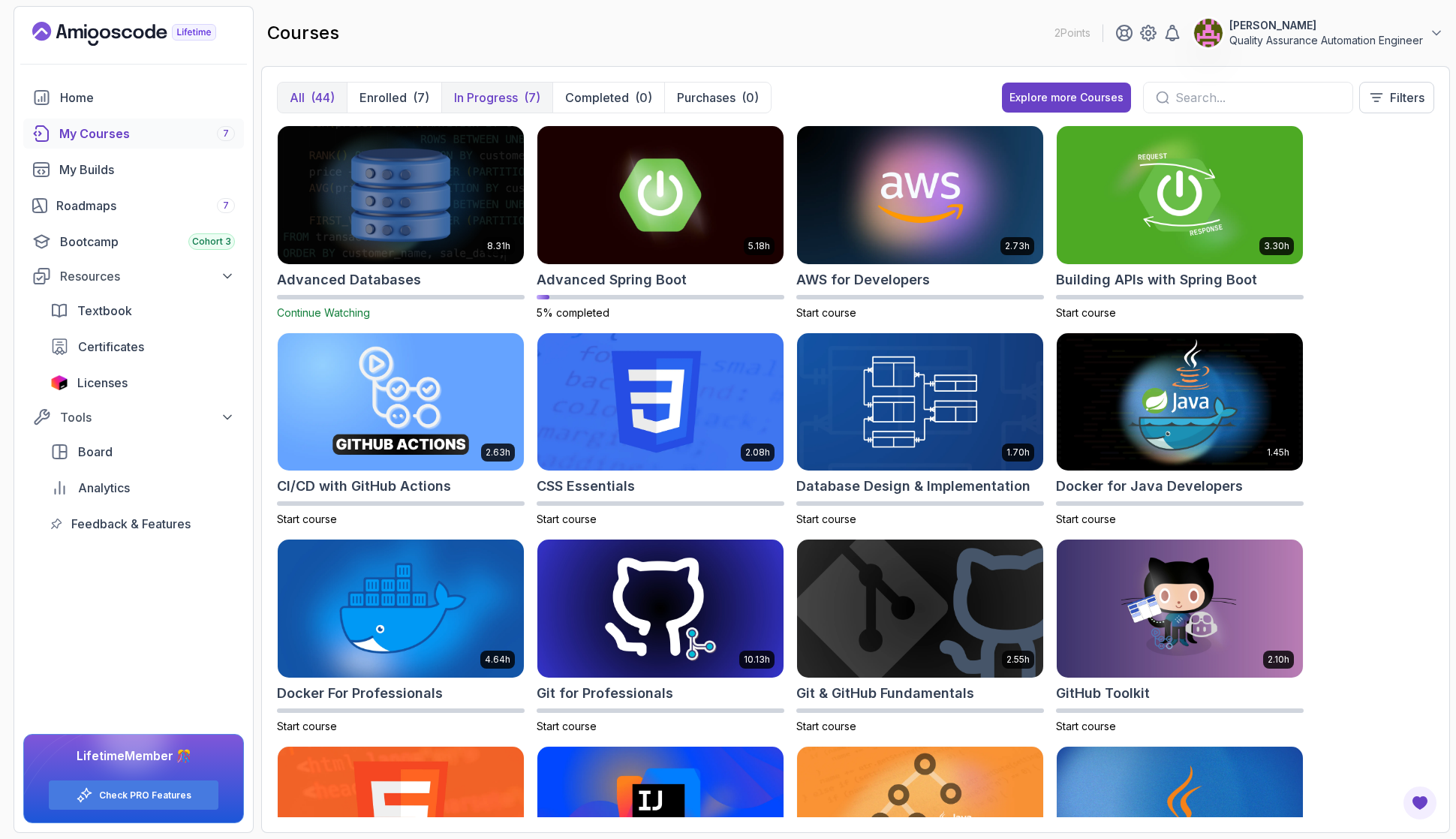
click at [467, 94] on p "In Progress" at bounding box center [486, 98] width 64 height 18
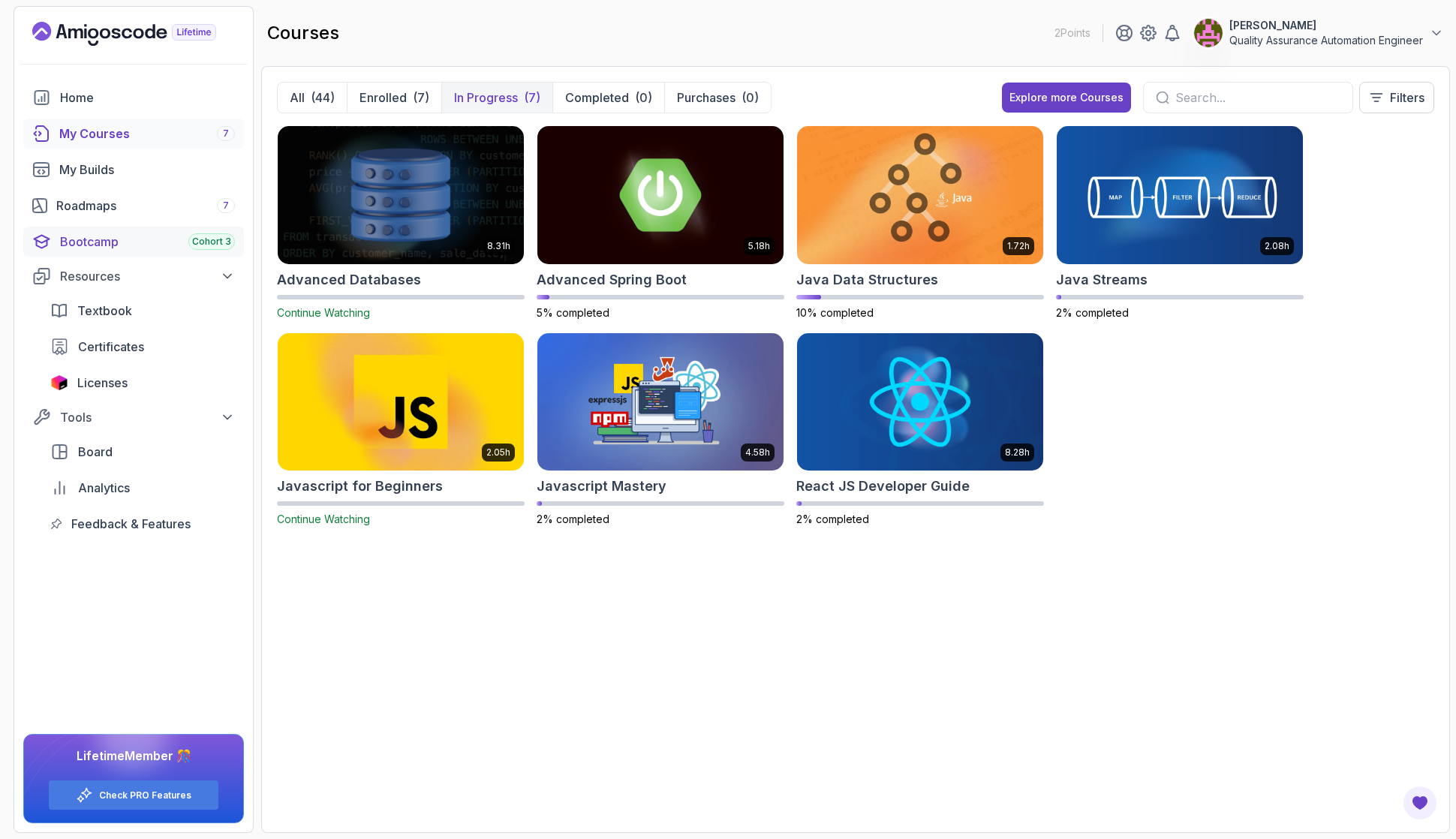
click at [81, 237] on div "Bootcamp Cohort 3" at bounding box center [147, 242] width 175 height 18
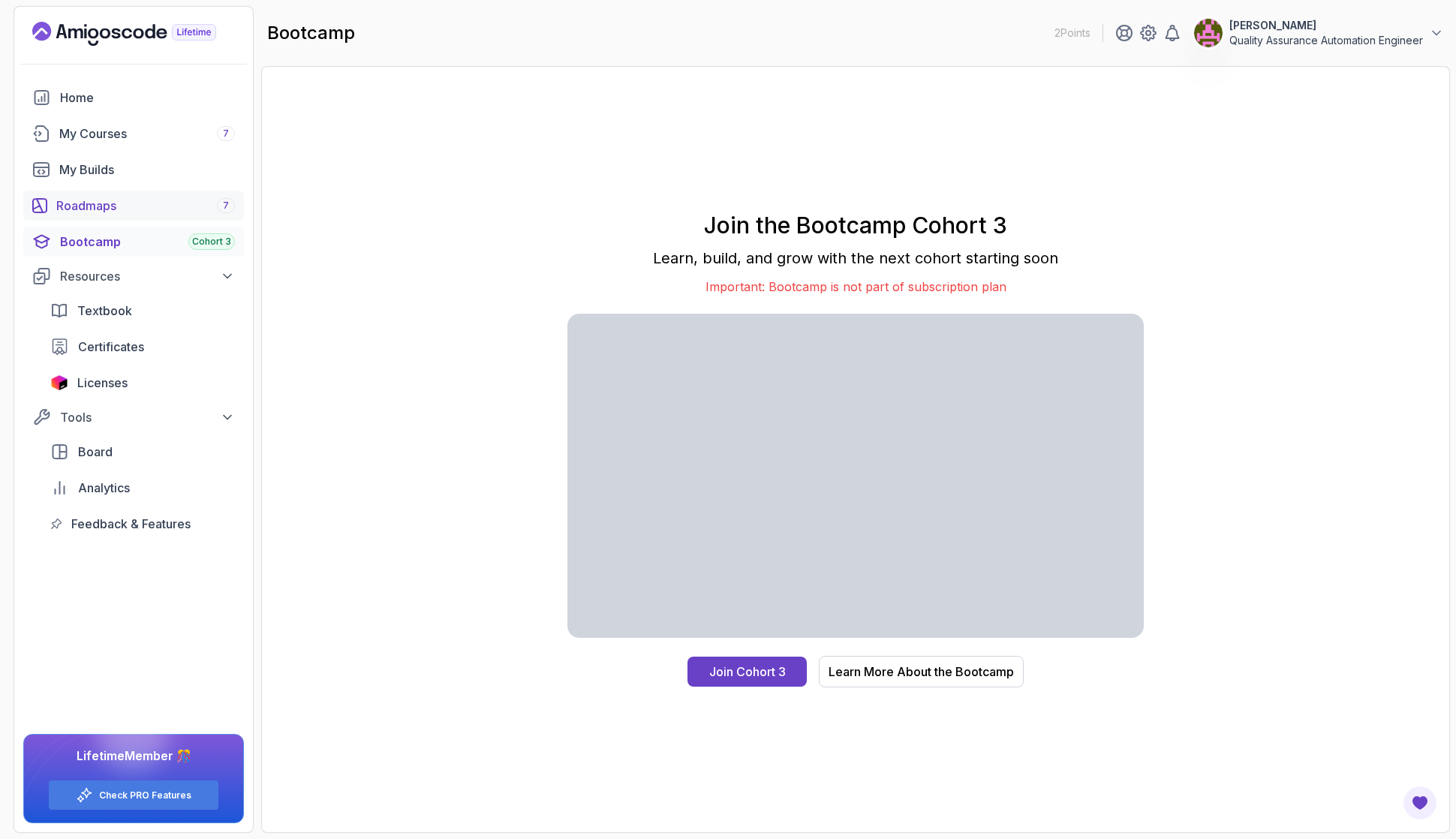
click at [116, 191] on link "Roadmaps 7" at bounding box center [133, 205] width 220 height 30
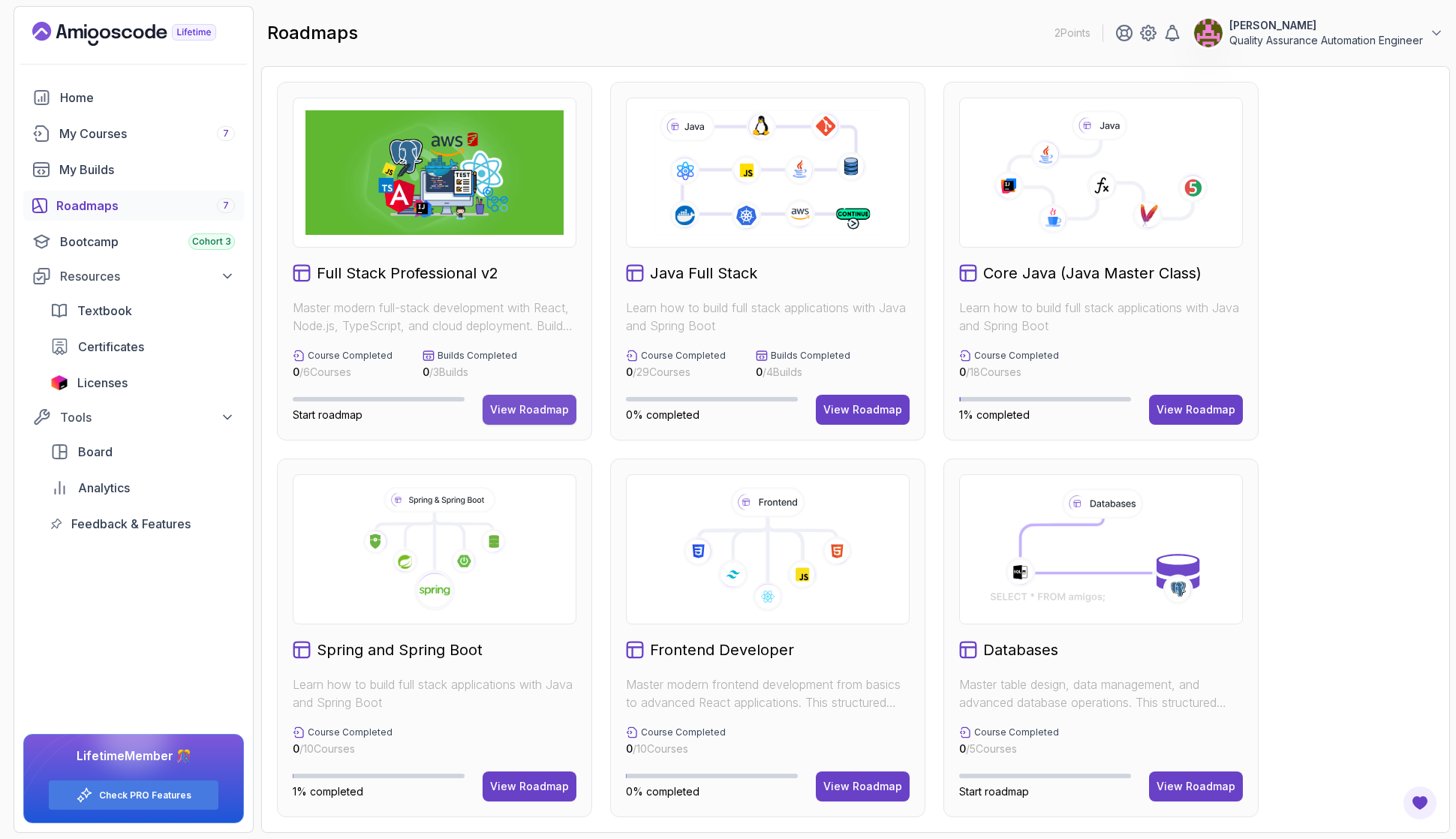
click at [521, 412] on div "View Roadmap" at bounding box center [529, 409] width 79 height 15
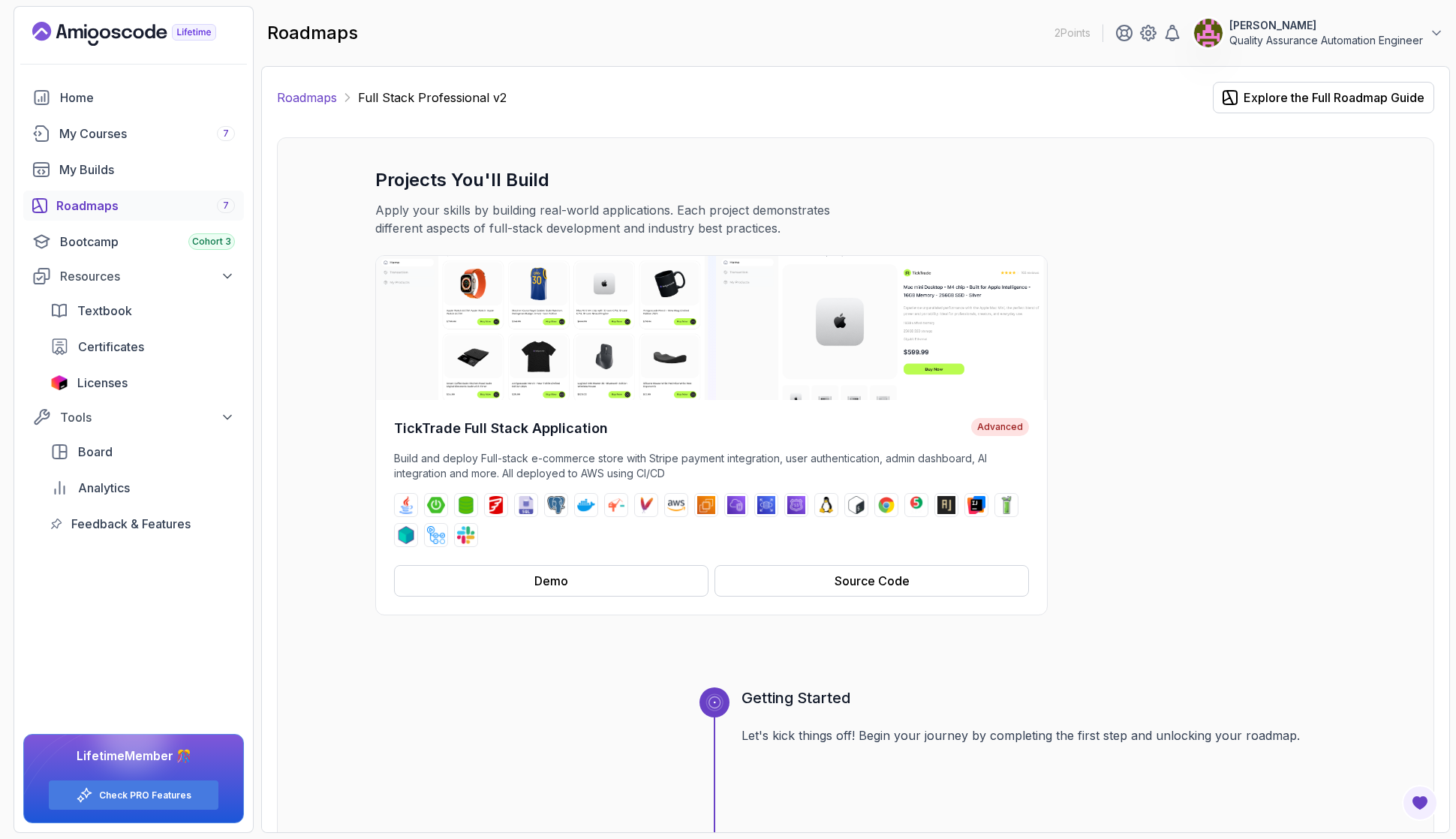
click at [303, 97] on link "Roadmaps" at bounding box center [307, 98] width 60 height 18
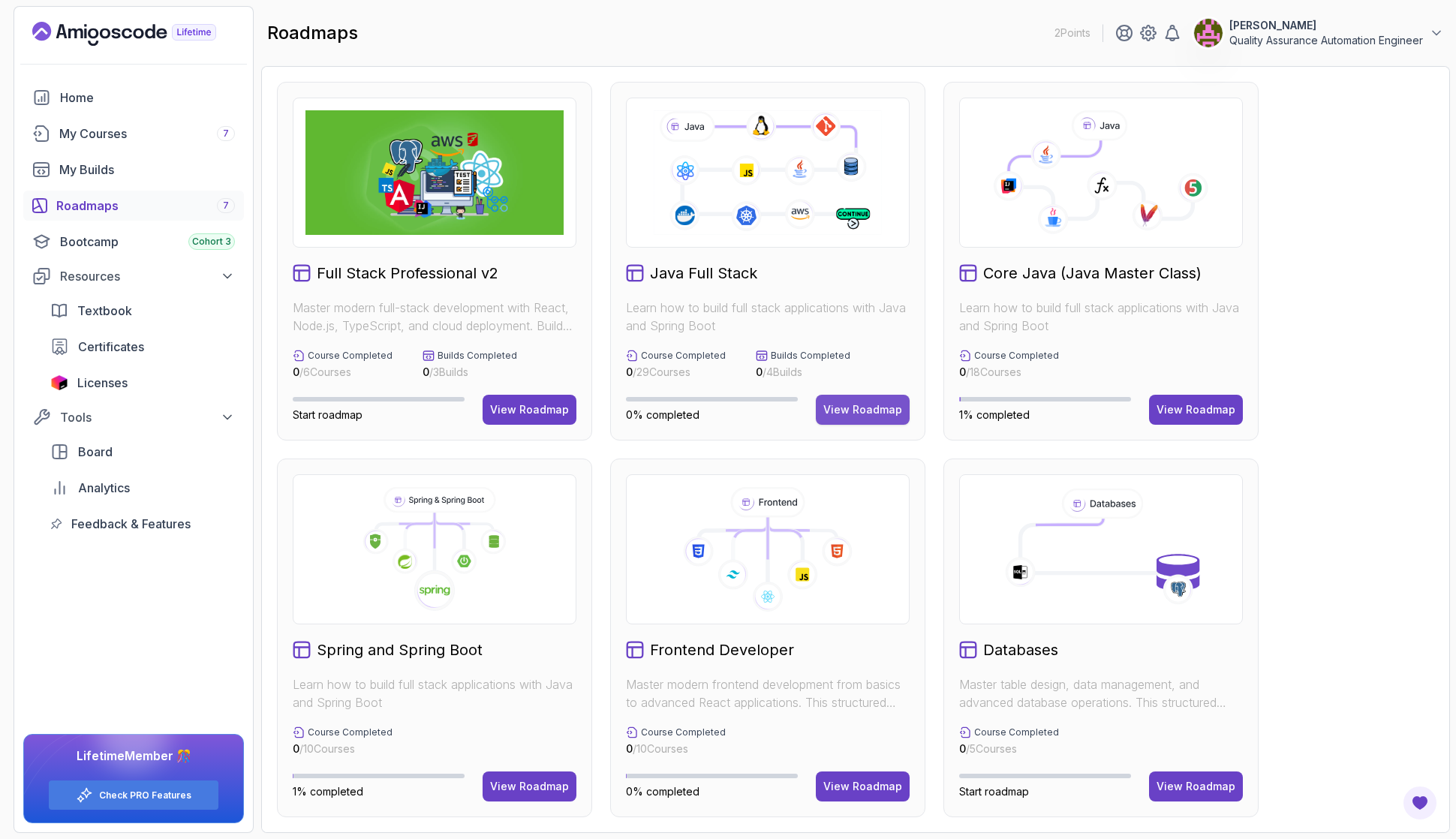
click at [862, 406] on div "View Roadmap" at bounding box center [862, 409] width 79 height 15
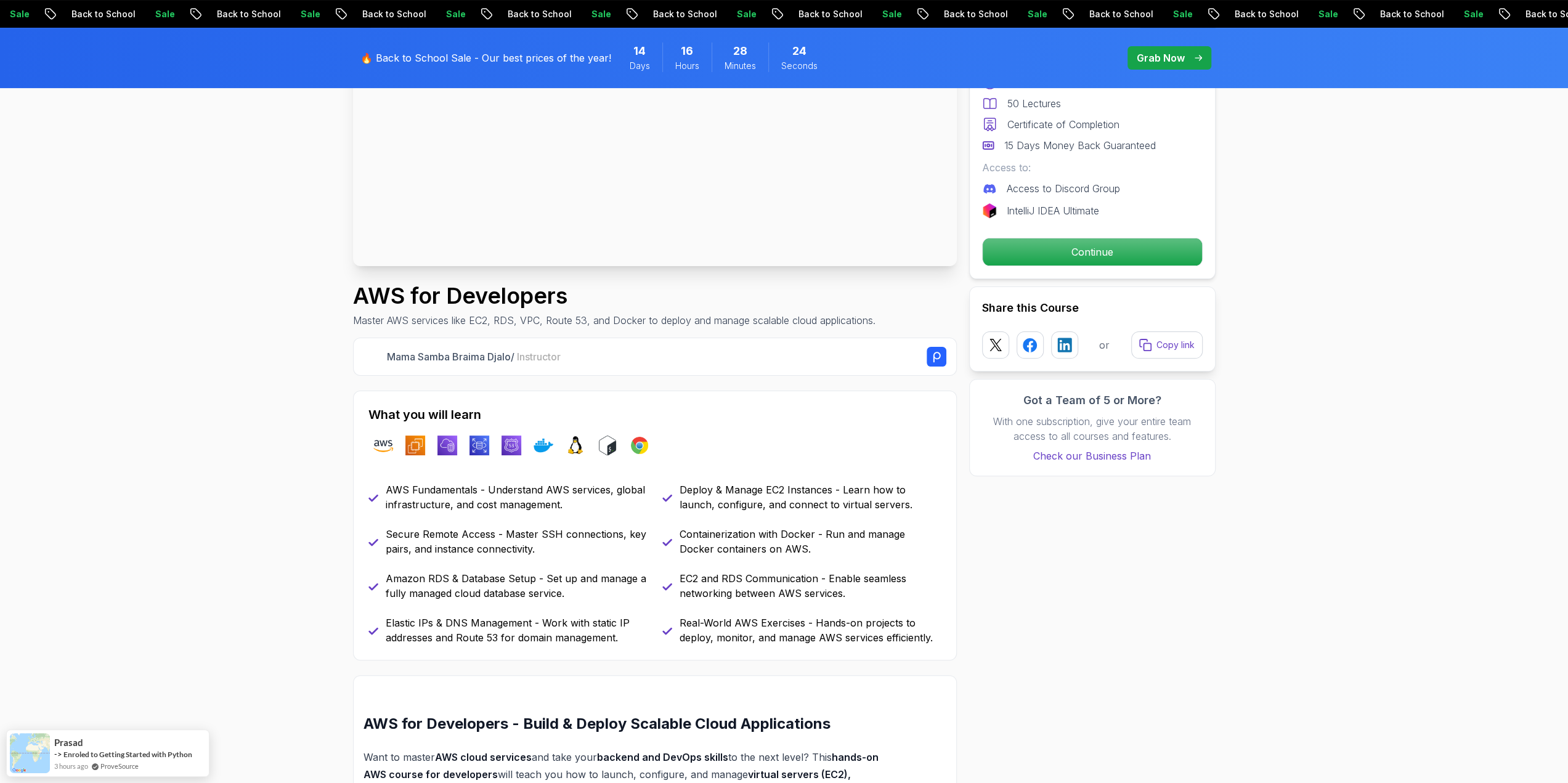
scroll to position [246, 0]
